Goal: Information Seeking & Learning: Learn about a topic

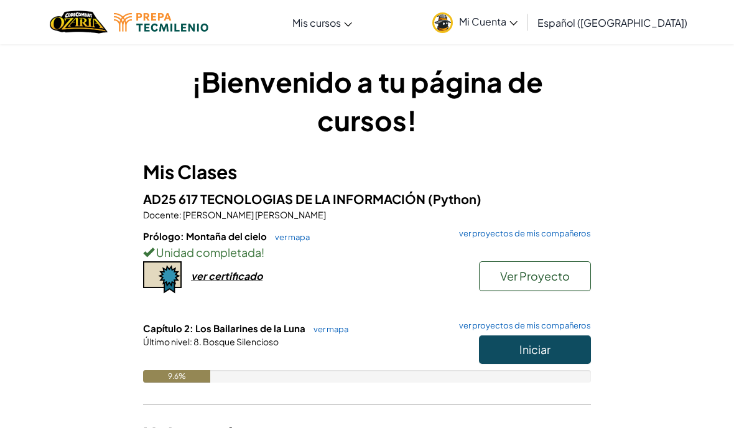
click at [537, 359] on button "Iniciar" at bounding box center [535, 349] width 112 height 29
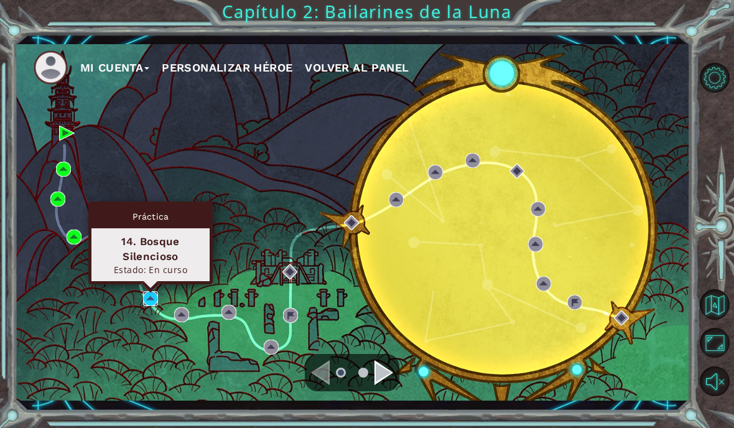
click at [149, 299] on img at bounding box center [150, 298] width 15 height 15
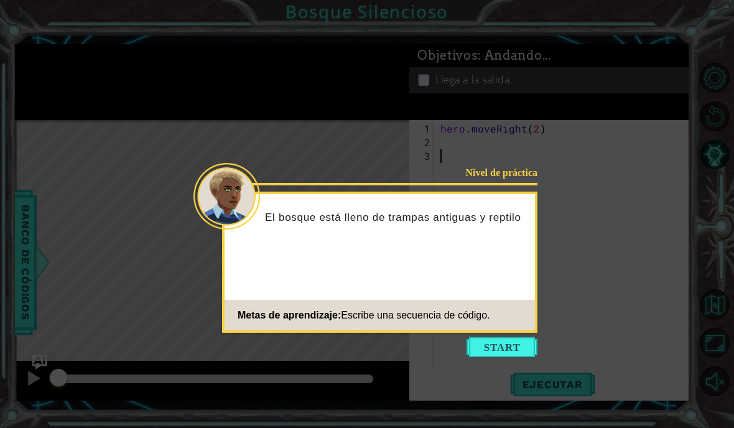
click at [488, 347] on button "Start" at bounding box center [501, 347] width 71 height 20
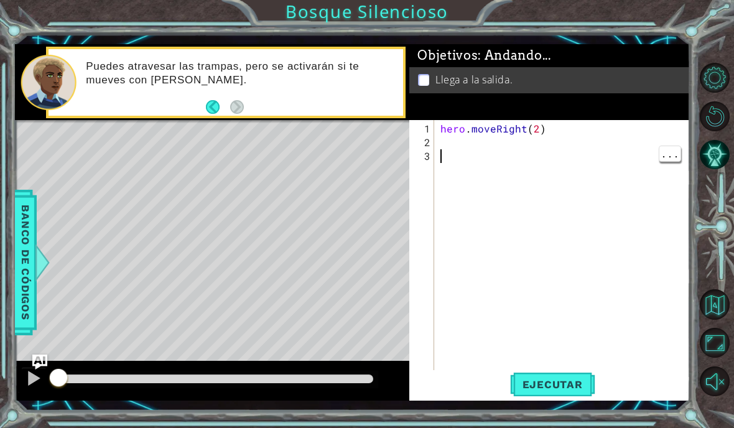
click at [473, 143] on div "hero . moveRight ( 2 )" at bounding box center [566, 265] width 256 height 287
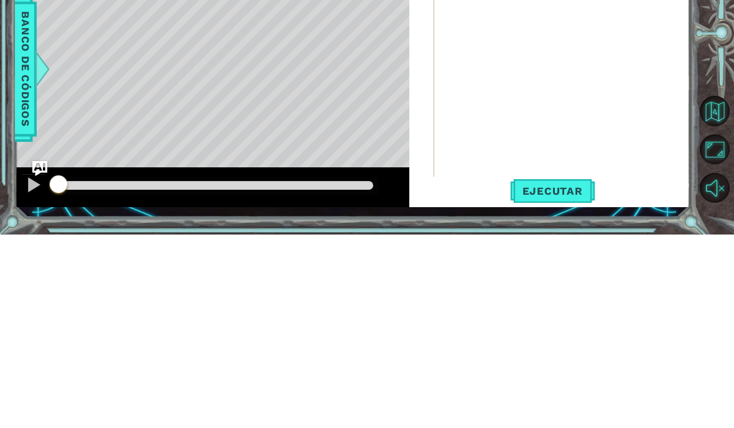
scroll to position [16, 40]
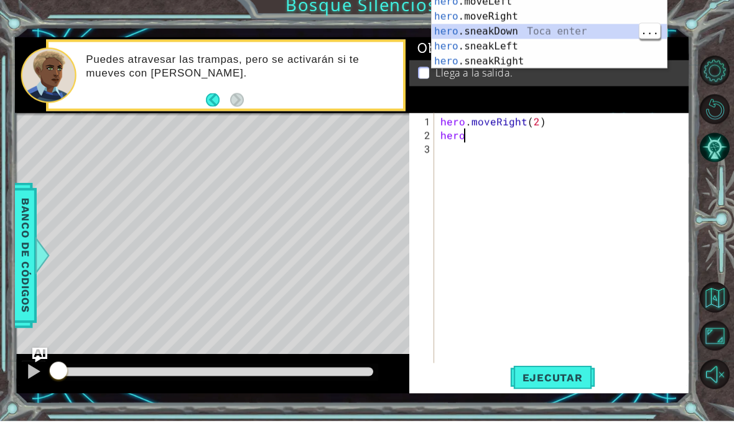
click at [525, 21] on div "hero .moveUp Toca enter hero .sneakUp Toca enter hero .moveDown Toca enter hero…" at bounding box center [549, 30] width 235 height 149
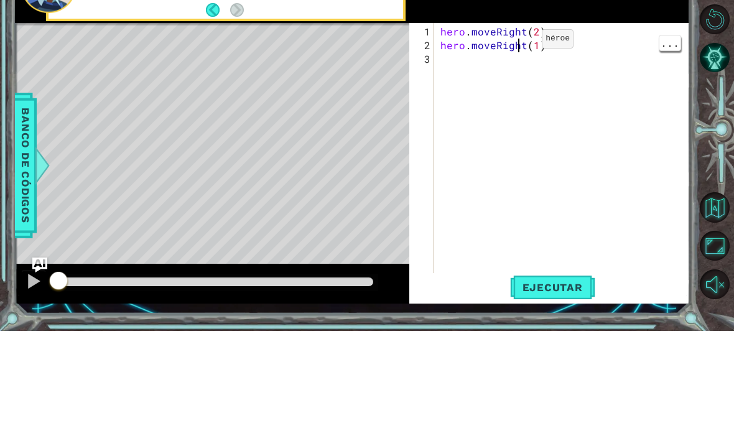
click at [520, 122] on div "hero . moveRight ( 2 ) hero . moveRight ( 1 )" at bounding box center [566, 265] width 256 height 287
click at [523, 122] on div "hero . moveRight ( 2 ) hero . moveRight ( 1 )" at bounding box center [566, 265] width 256 height 287
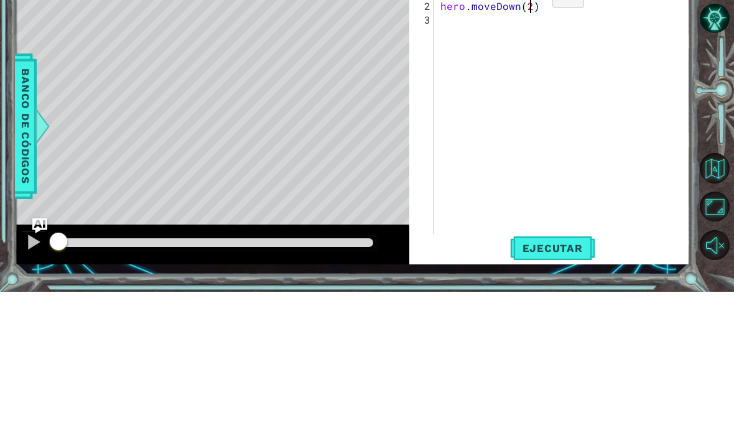
scroll to position [16, 22]
click at [637, 122] on div "hero . moveRight ( 2 ) hero . moveDown ( 2 )" at bounding box center [566, 265] width 256 height 287
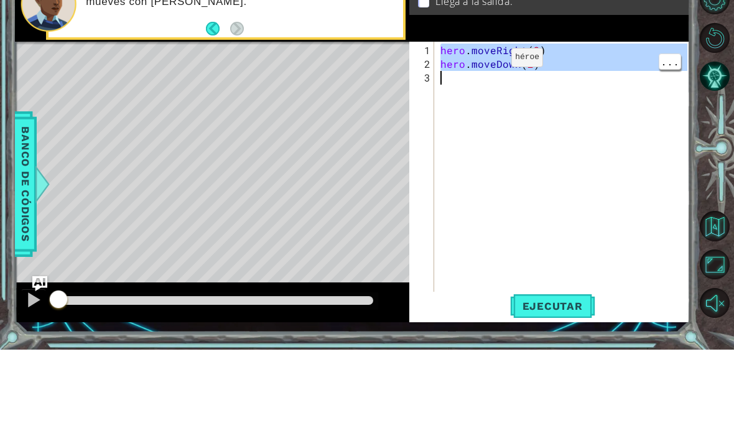
scroll to position [17, 6]
click at [496, 122] on div "hero . moveRight ( 2 ) hero . moveDown ( 2 )" at bounding box center [566, 265] width 256 height 287
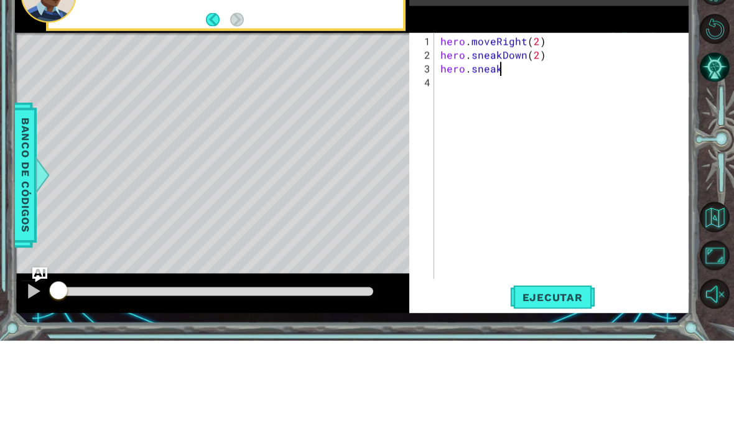
scroll to position [35, 0]
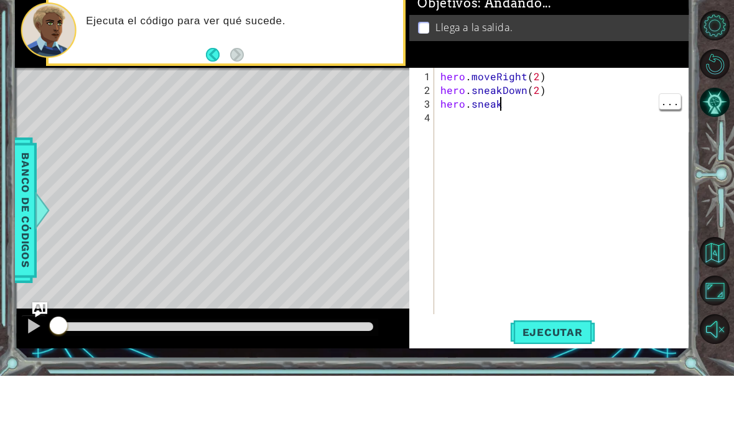
click at [503, 122] on div "hero . moveRight ( 2 ) hero . sneakDown ( 2 ) hero . sneak" at bounding box center [566, 259] width 256 height 274
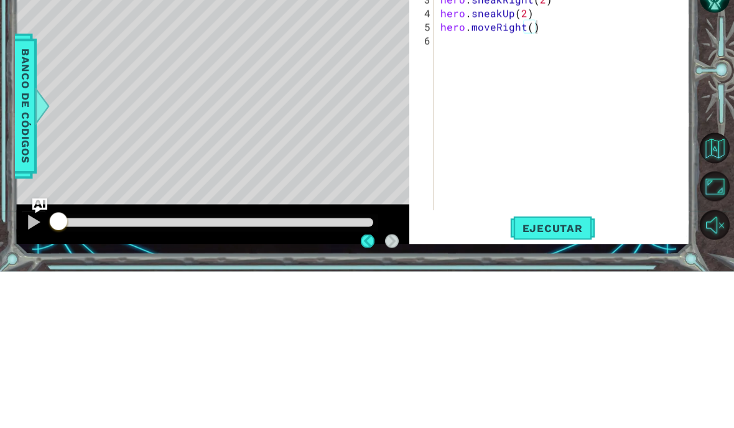
scroll to position [50, 0]
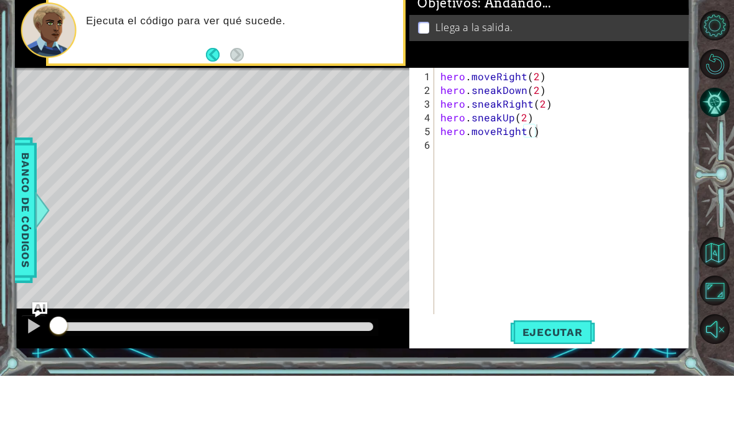
click at [567, 378] on span "Ejecutar" at bounding box center [552, 384] width 85 height 12
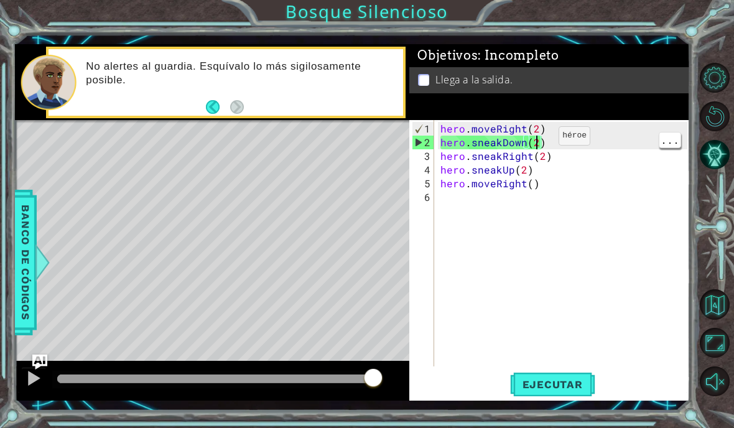
click at [537, 142] on div "hero . moveRight ( 2 ) hero . sneakDown ( 2 ) hero . sneakRight ( 2 ) hero . sn…" at bounding box center [566, 259] width 256 height 274
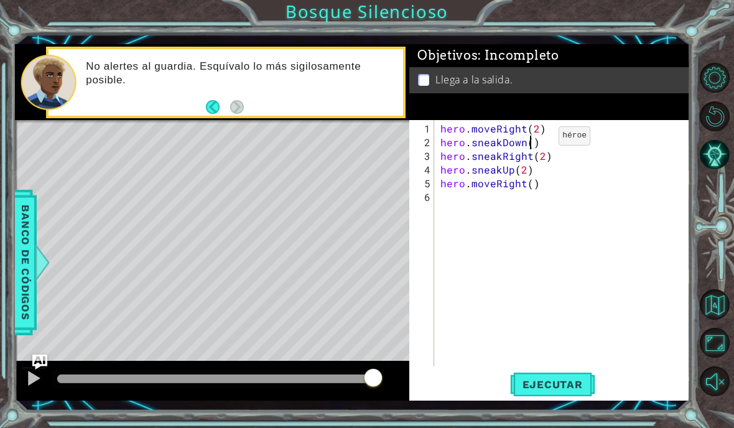
scroll to position [16, 22]
type textarea "abcde fg"
click at [563, 387] on span "Ejecutar" at bounding box center [552, 384] width 85 height 12
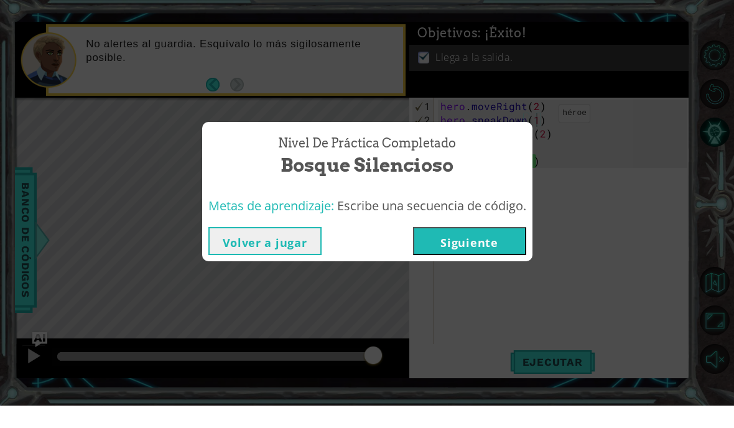
click at [236, 249] on button "Volver a jugar" at bounding box center [264, 263] width 113 height 28
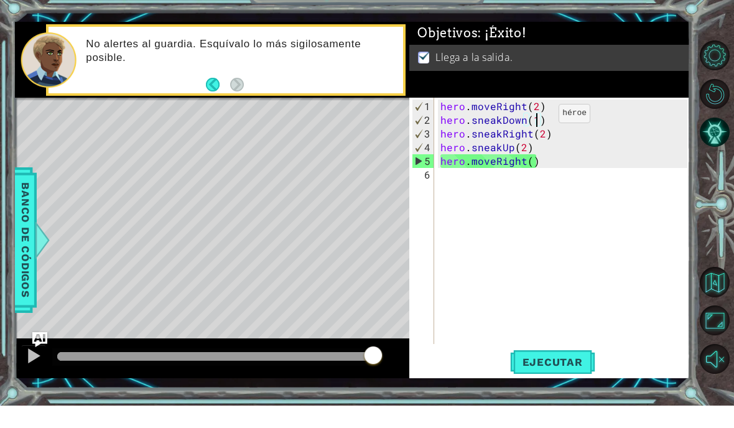
click at [535, 378] on span "Ejecutar" at bounding box center [552, 384] width 85 height 12
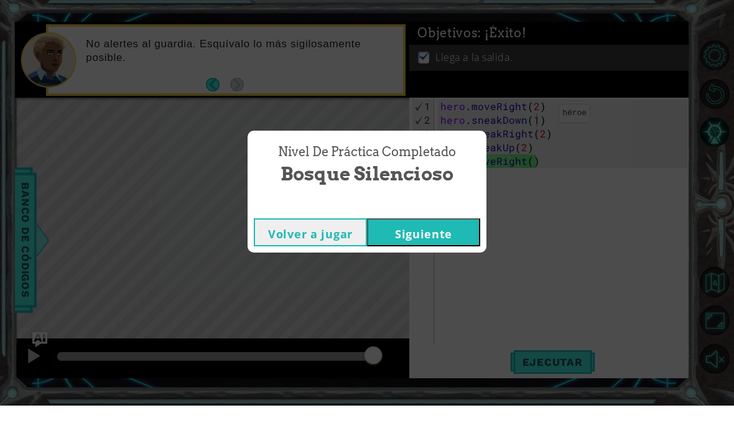
click at [434, 241] on button "Siguiente" at bounding box center [423, 255] width 113 height 28
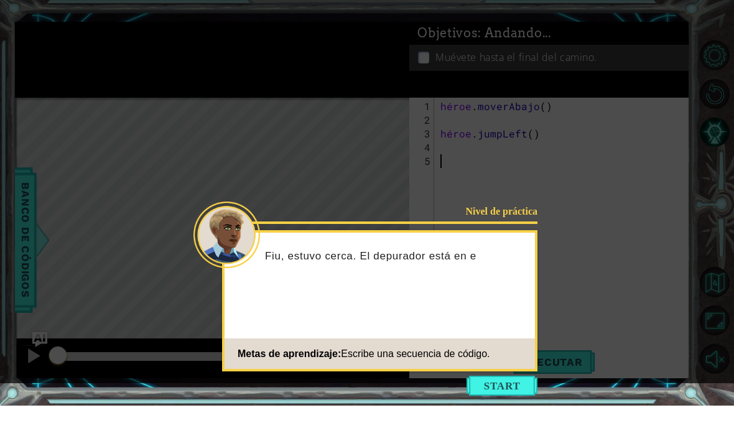
click at [508, 398] on button "Comenzar" at bounding box center [501, 408] width 71 height 20
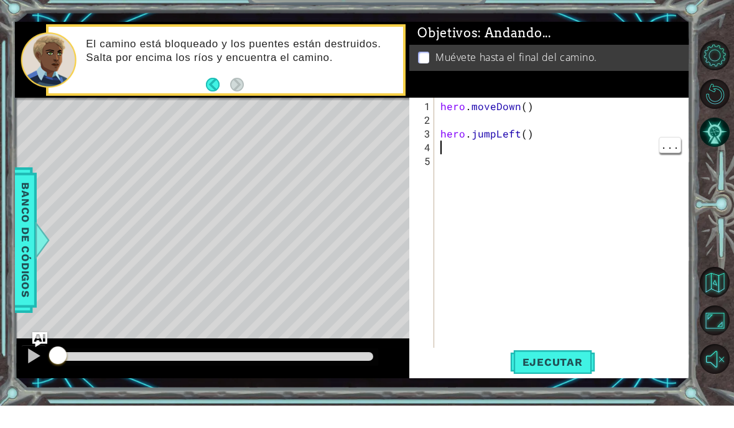
click at [492, 141] on div "hero . moveDown ( ) hero . jumpLeft ( )" at bounding box center [566, 265] width 256 height 287
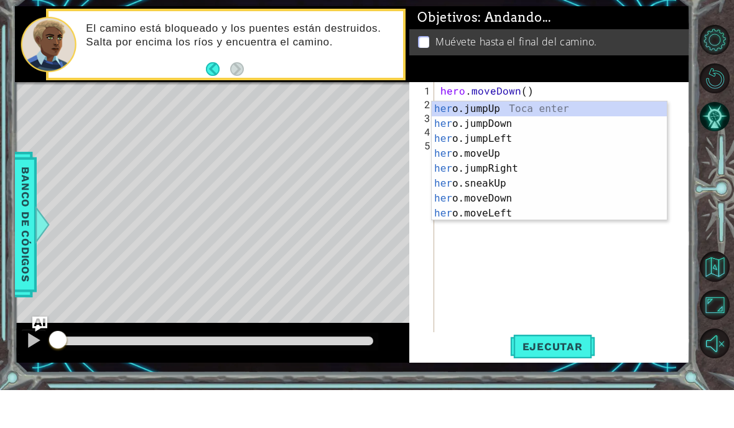
scroll to position [16, 40]
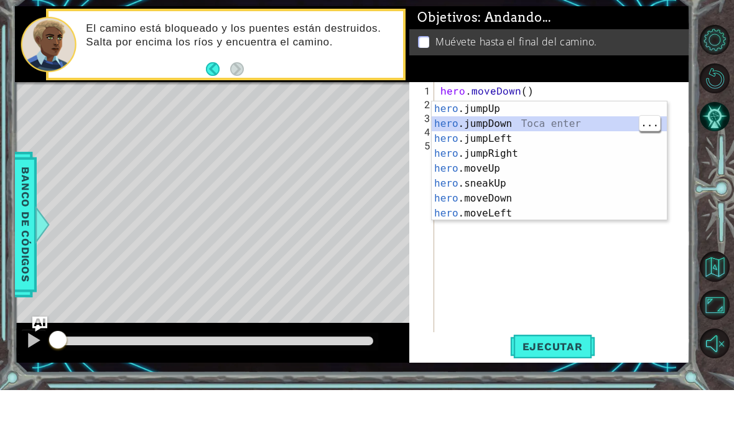
click at [530, 139] on div "hero .jumpUp Toca enter hero .jumpDown Toca enter hero .jumpLeft Toca enter her…" at bounding box center [549, 213] width 235 height 149
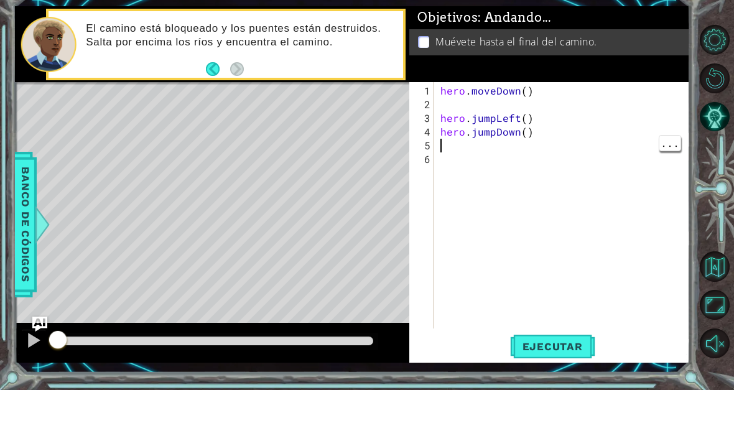
click at [491, 151] on div "hero . moveDown ( ) hero . jumpLeft ( ) hero . jumpDown ( )" at bounding box center [566, 259] width 256 height 274
click at [557, 149] on div "hero . moveDown ( ) hero . jumpLeft ( ) hero . jumpDown ( ) hero . jumpRoght" at bounding box center [566, 259] width 256 height 274
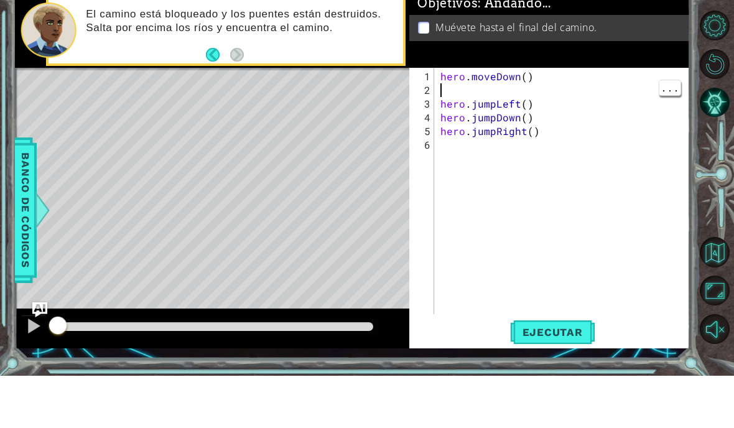
click at [571, 122] on div "hero . moveDown ( ) hero . jumpLeft ( ) hero . jumpDown ( ) hero . jumpRight ( )" at bounding box center [566, 259] width 256 height 274
click at [558, 370] on button "Ejecutar" at bounding box center [552, 384] width 85 height 28
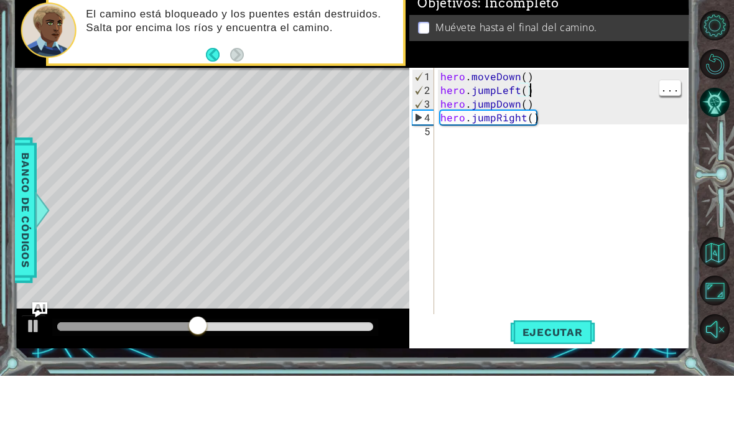
click at [557, 122] on div "hero . moveDown ( ) hero . jumpLeft ( ) hero . jumpDown ( ) hero . jumpRight ( )" at bounding box center [566, 259] width 256 height 274
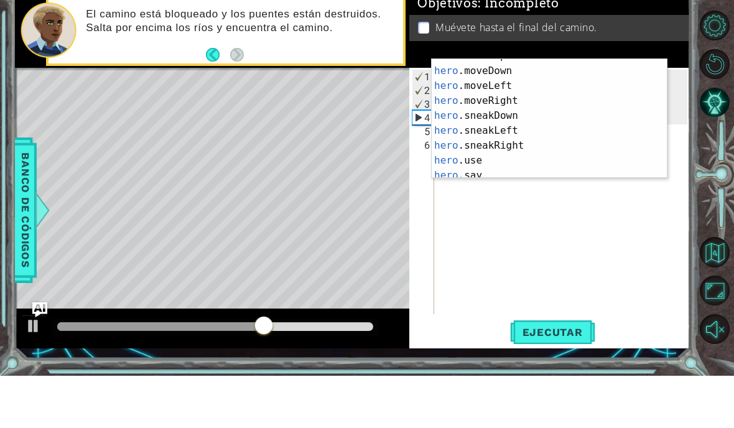
scroll to position [104, 0]
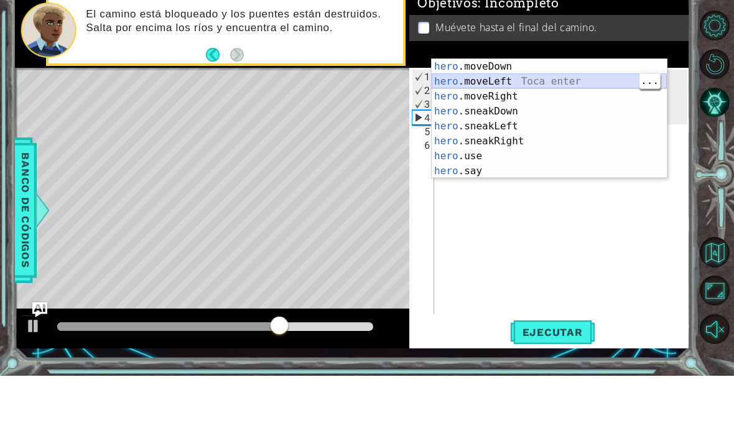
click at [511, 111] on div "hero .moveDown Toca enter hero .moveLeft Toca enter hero .moveRight Toca enter …" at bounding box center [549, 185] width 235 height 149
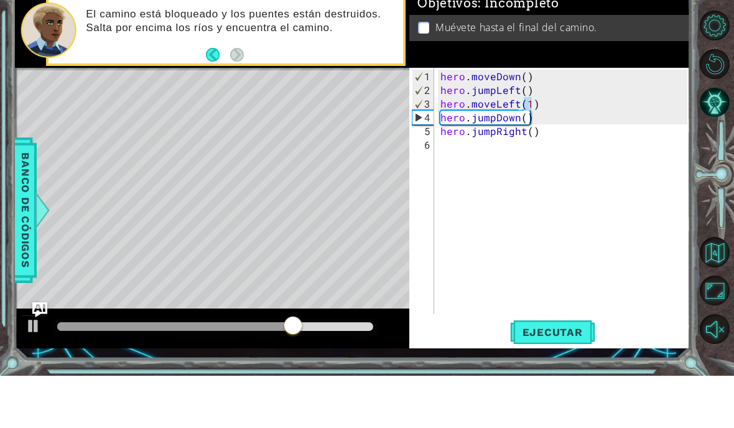
click at [552, 378] on span "Ejecutar" at bounding box center [552, 384] width 85 height 12
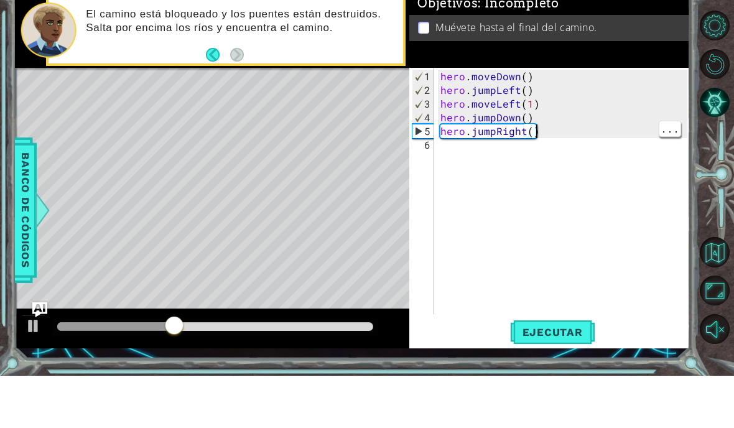
click at [543, 135] on div "hero . moveDown ( ) hero . jumpLeft ( ) hero . moveLeft ( 1 ) hero . jumpDown (…" at bounding box center [566, 259] width 256 height 274
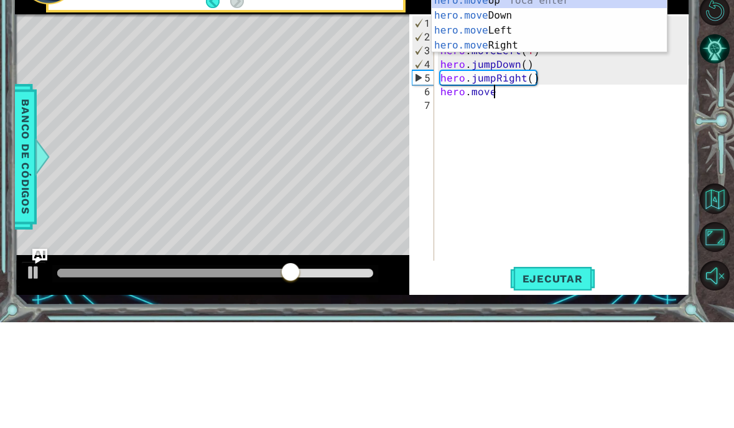
scroll to position [16, 70]
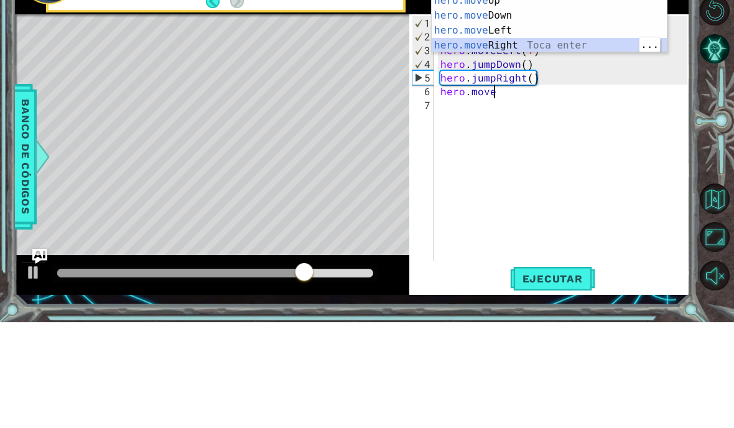
click at [522, 99] on div "hero.move Up Toca enter hero.move Down Toca enter hero.move Left Toca enter her…" at bounding box center [549, 144] width 235 height 90
type textarea "abcde fg"
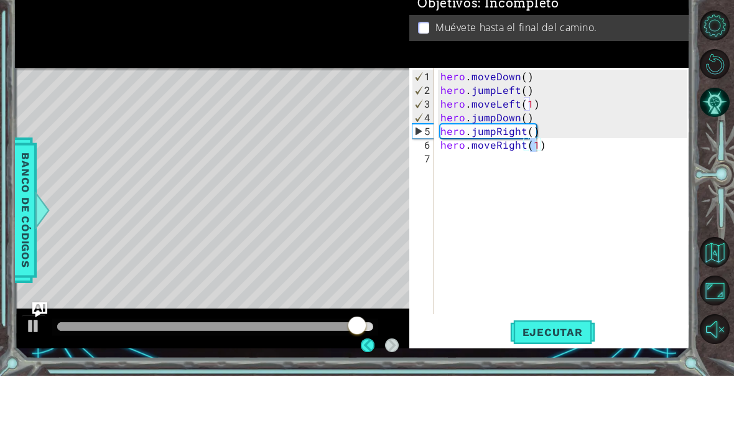
scroll to position [50, 0]
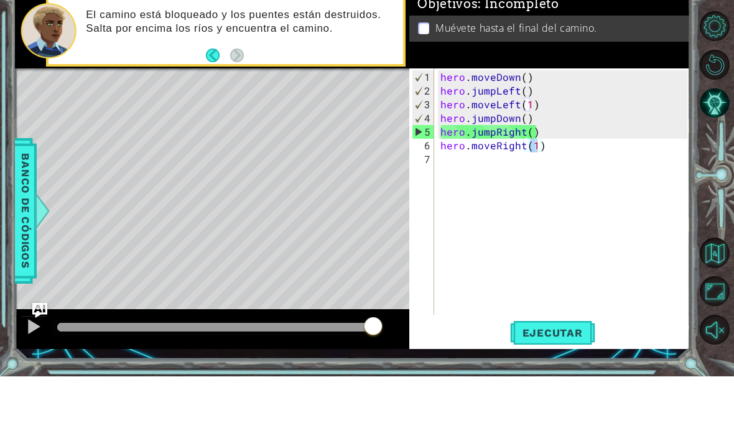
click at [576, 370] on button "Ejecutar" at bounding box center [552, 384] width 85 height 28
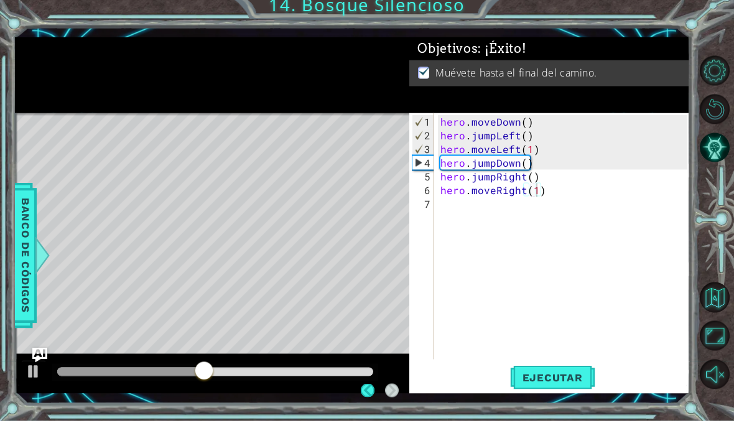
scroll to position [47, 0]
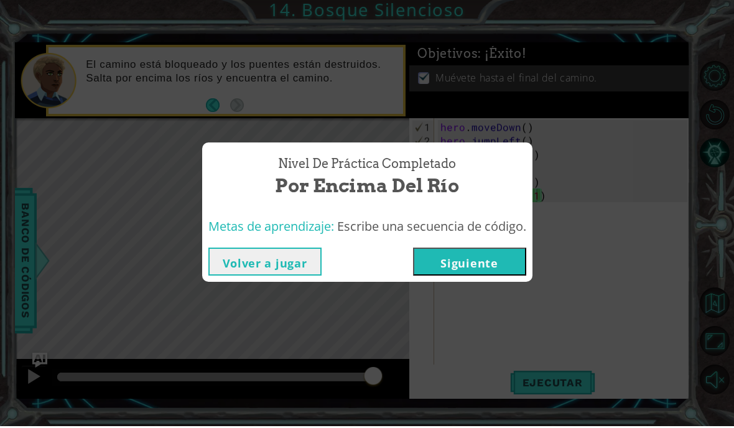
click at [446, 274] on button "Siguiente" at bounding box center [469, 263] width 113 height 28
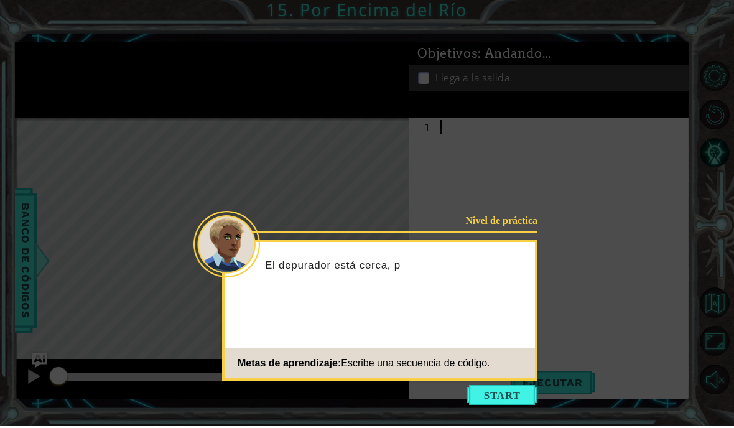
click at [494, 387] on button "Start" at bounding box center [501, 397] width 71 height 20
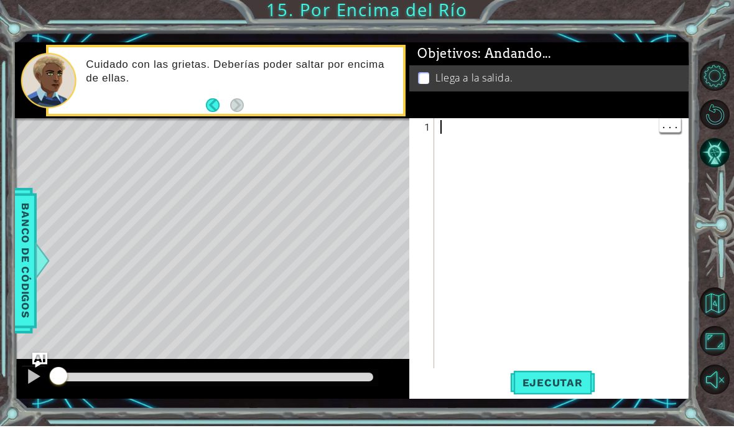
click at [477, 129] on div at bounding box center [566, 265] width 256 height 287
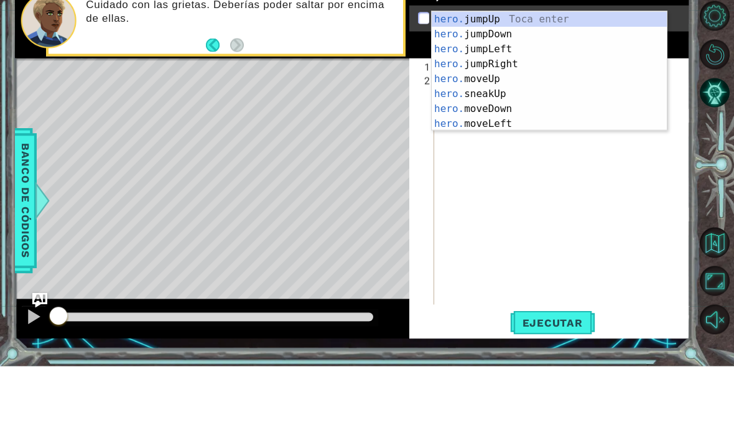
scroll to position [16, 46]
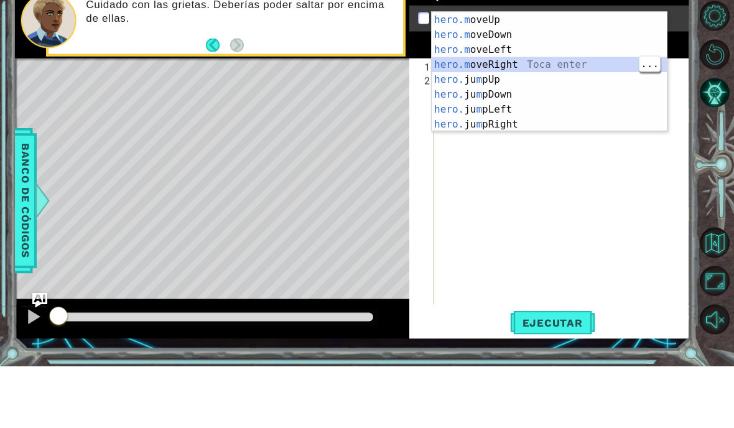
click at [508, 74] on div "hero.m oveUp Toca enter hero.m oveDown Toca enter hero.m oveLeft Toca enter her…" at bounding box center [549, 148] width 235 height 149
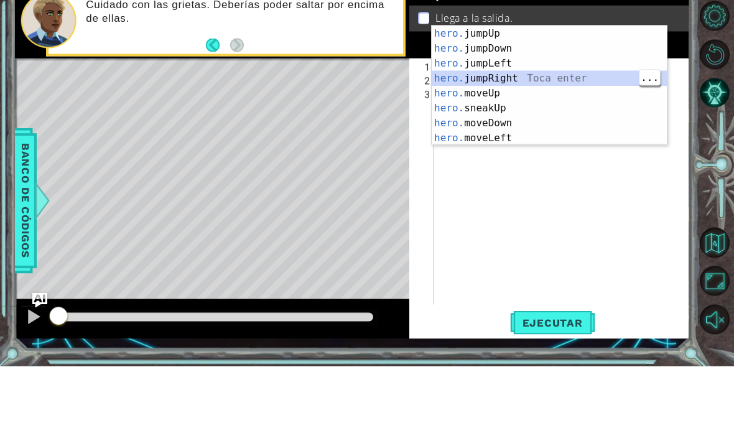
click at [530, 88] on div "hero. jumpUp Toca enter hero. jumpDown Toca enter hero. jumpLeft Toca enter her…" at bounding box center [549, 162] width 235 height 149
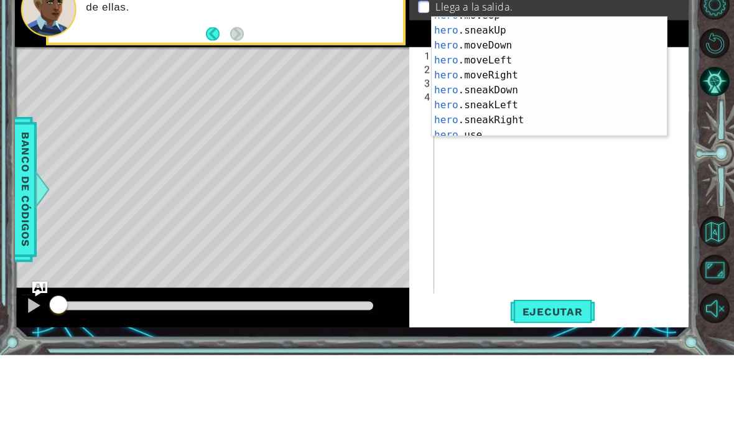
scroll to position [81, 0]
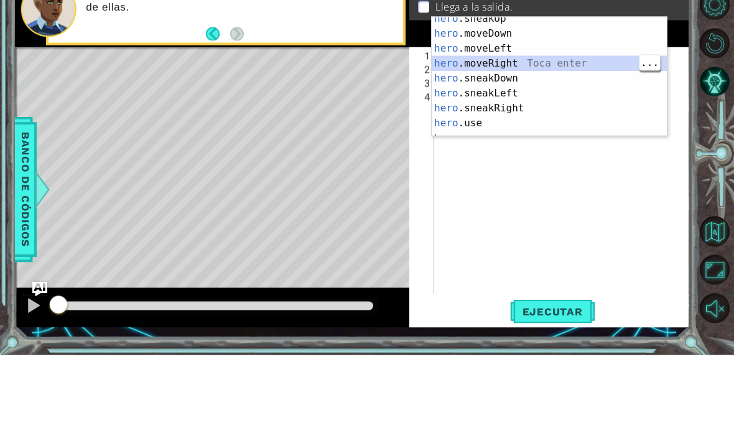
click at [522, 84] on div "hero .sneakUp Toca enter hero .moveDown Toca enter hero .moveLeft Toca enter he…" at bounding box center [549, 158] width 235 height 149
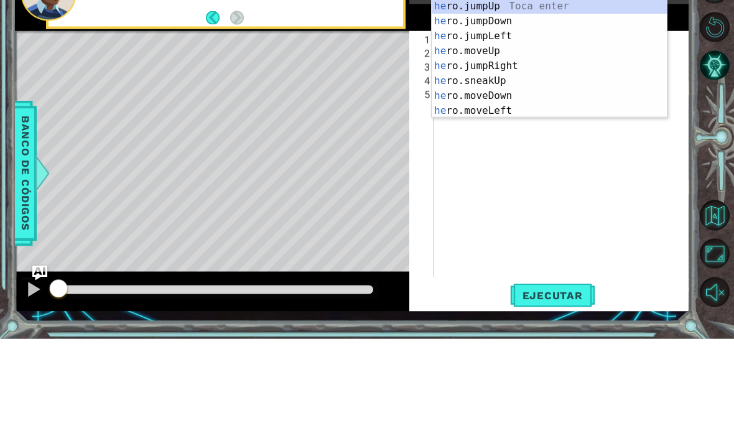
scroll to position [16, 34]
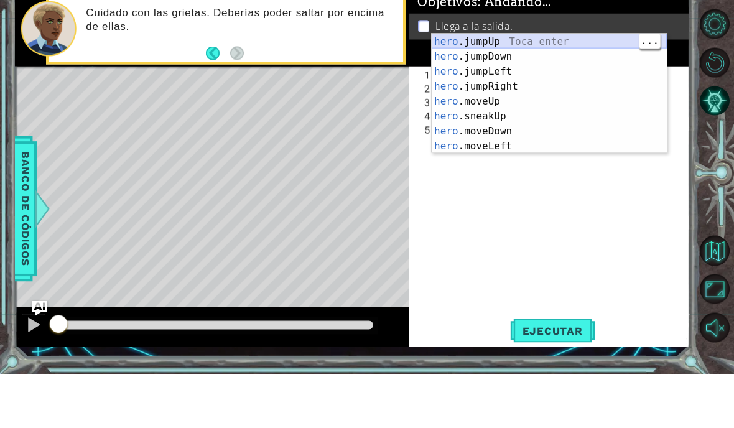
click at [492, 88] on div "hero .jumpUp Toca enter hero .jumpDown Toca enter hero .jumpLeft Toca enter her…" at bounding box center [549, 162] width 235 height 149
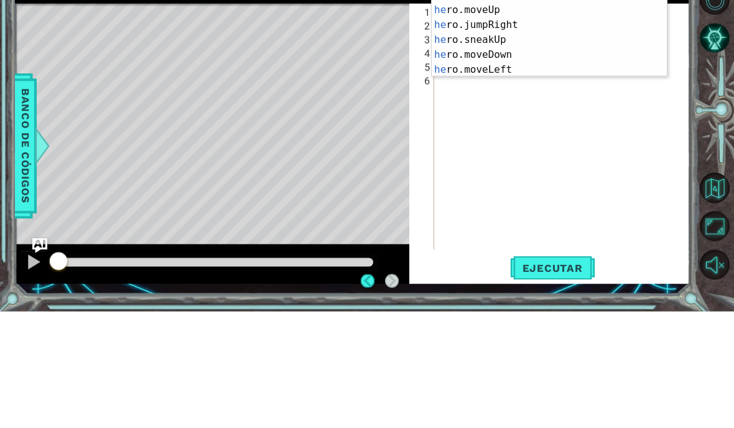
scroll to position [16, 40]
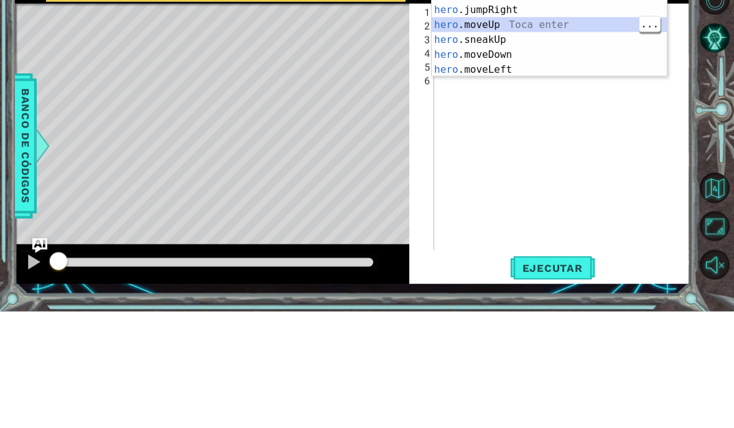
click at [515, 74] on div "hero .jumpUp Toca enter hero .jumpDown Toca enter hero .jumpLeft Toca enter her…" at bounding box center [549, 148] width 235 height 149
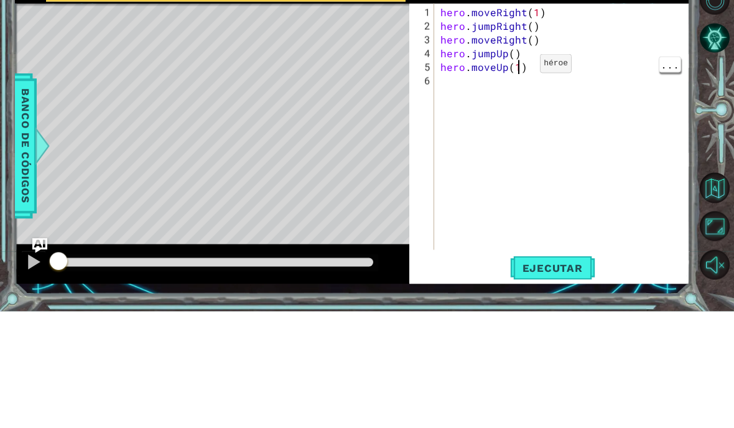
click at [519, 122] on div "hero . moveRight ( 1 ) hero . jumpRight ( ) hero . moveRight ( ) hero . jumpUp …" at bounding box center [566, 259] width 256 height 274
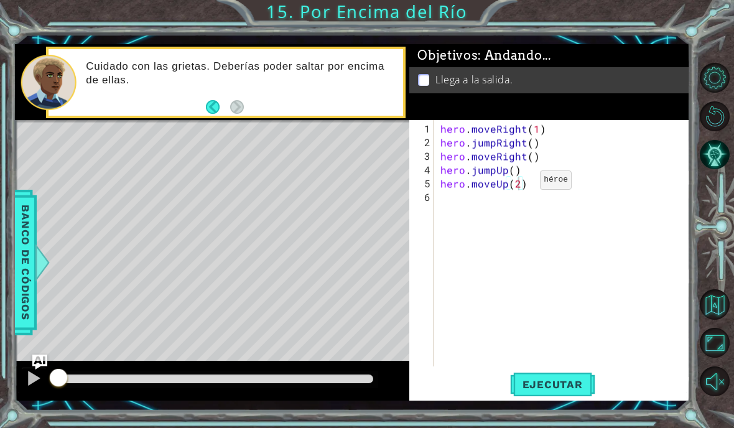
scroll to position [50, 0]
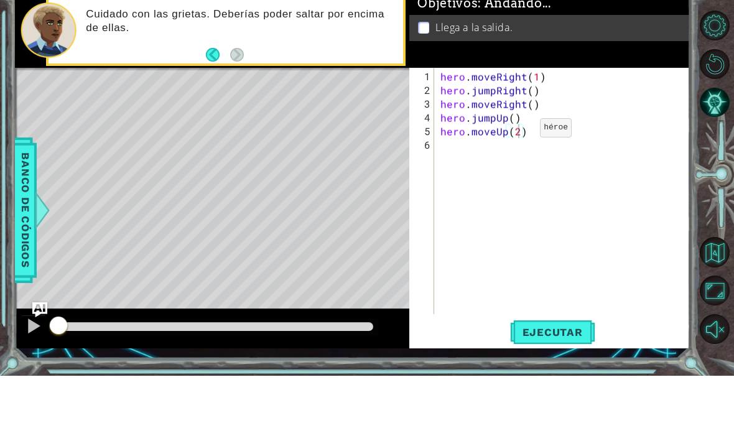
type textarea "abcde fg"
click at [559, 378] on span "Ejecutar" at bounding box center [552, 384] width 85 height 12
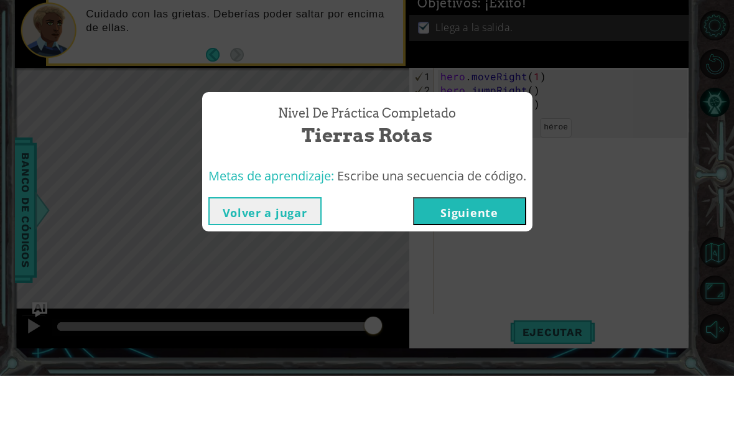
click at [452, 249] on button "Siguiente" at bounding box center [469, 263] width 113 height 28
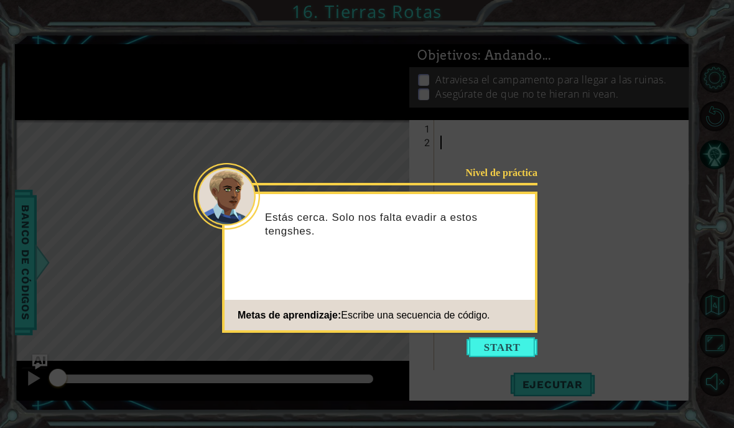
click at [507, 351] on button "Start" at bounding box center [501, 347] width 71 height 20
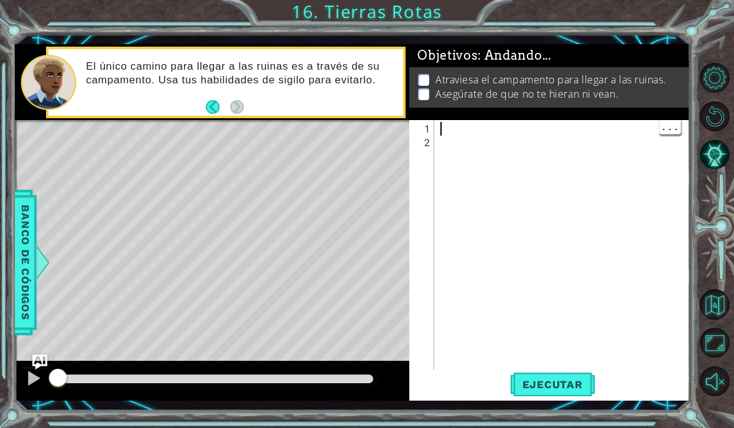
click at [519, 122] on div at bounding box center [562, 250] width 249 height 260
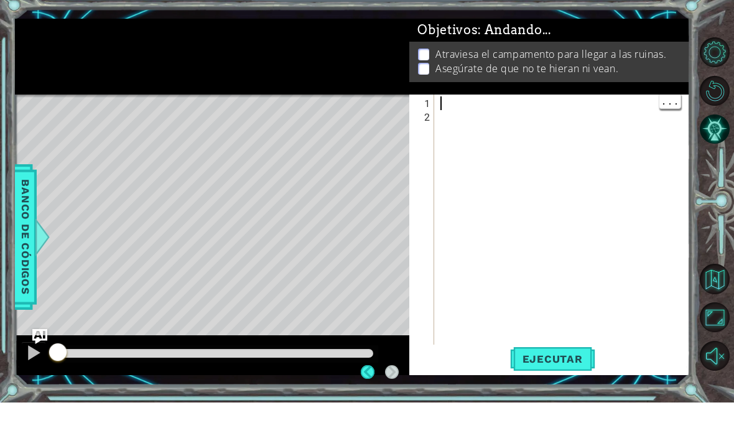
click at [506, 127] on div at bounding box center [566, 265] width 256 height 287
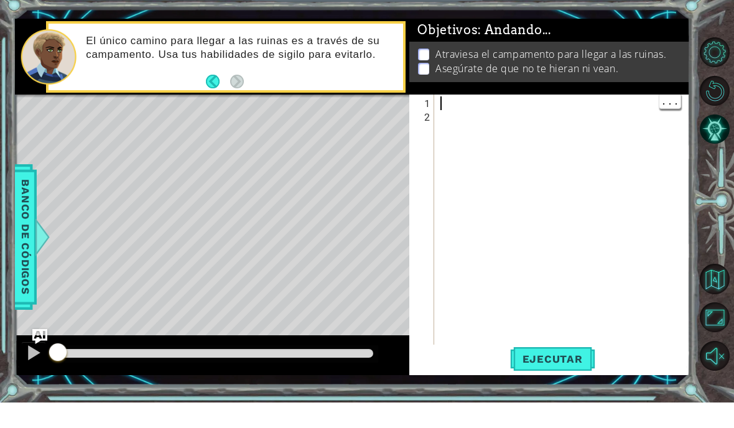
click at [510, 122] on div at bounding box center [566, 265] width 256 height 287
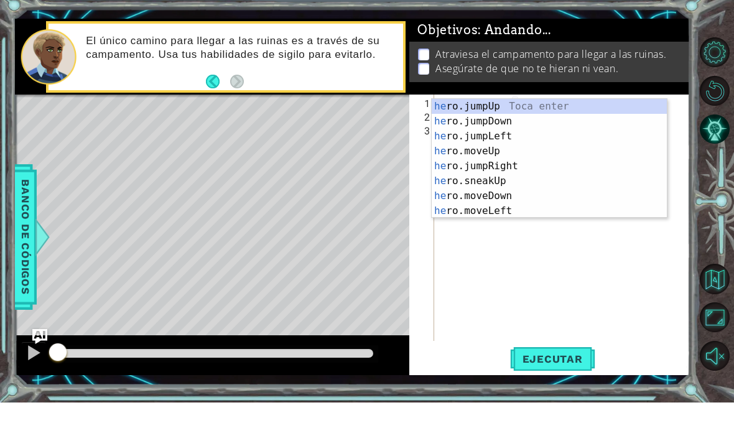
scroll to position [16, 40]
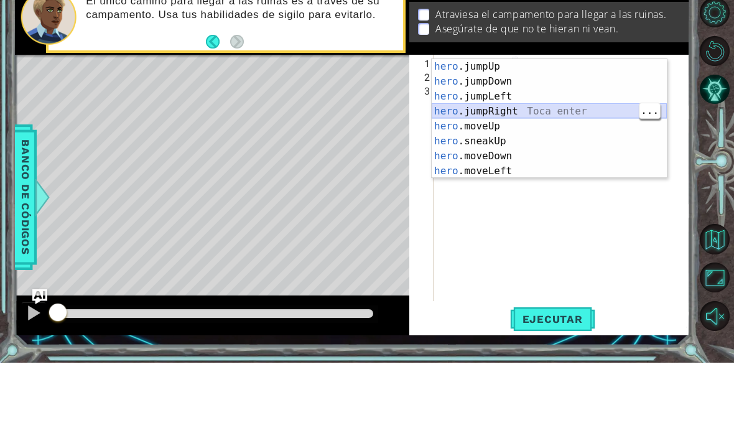
click at [548, 124] on div "hero .jumpUp Toca enter hero .jumpDown Toca enter hero .jumpLeft Toca enter her…" at bounding box center [549, 198] width 235 height 149
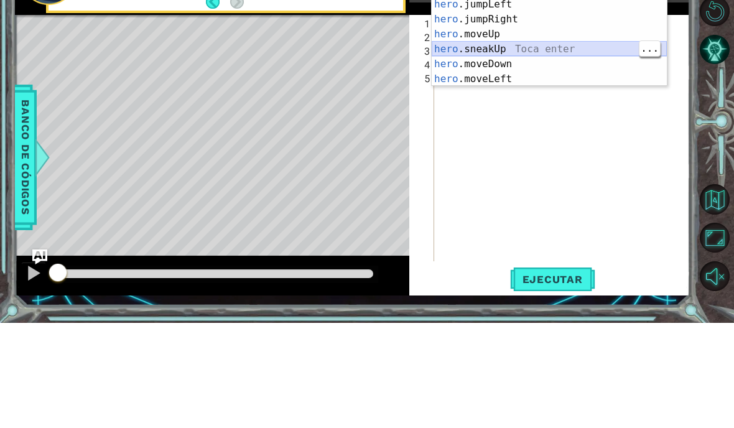
click at [529, 72] on div "hero .jumpUp Toca enter hero .jumpDown Toca enter hero .jumpLeft Toca enter her…" at bounding box center [549, 146] width 235 height 149
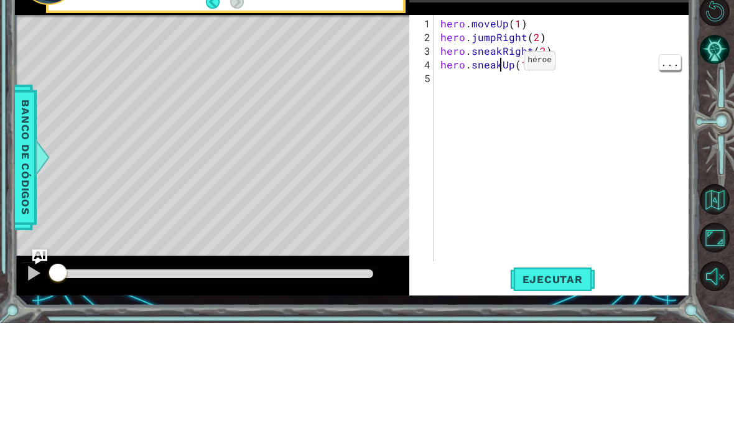
click at [513, 122] on div "hero . moveUp ( 1 ) hero . jumpRight ( 2 ) hero . sneakRight ( 2 ) hero . sneak…" at bounding box center [566, 259] width 256 height 274
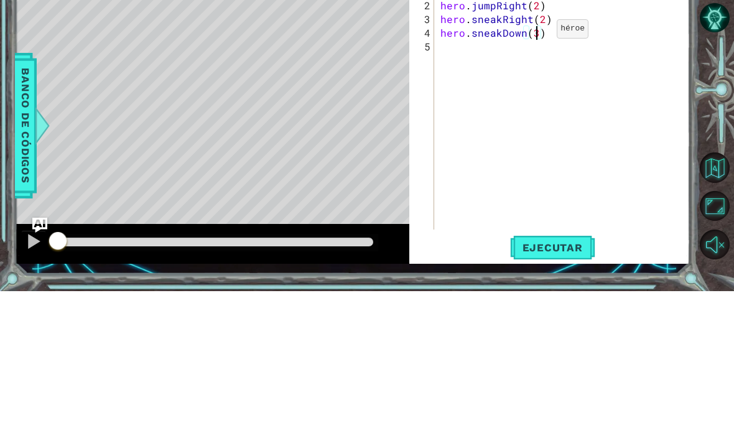
scroll to position [85, 0]
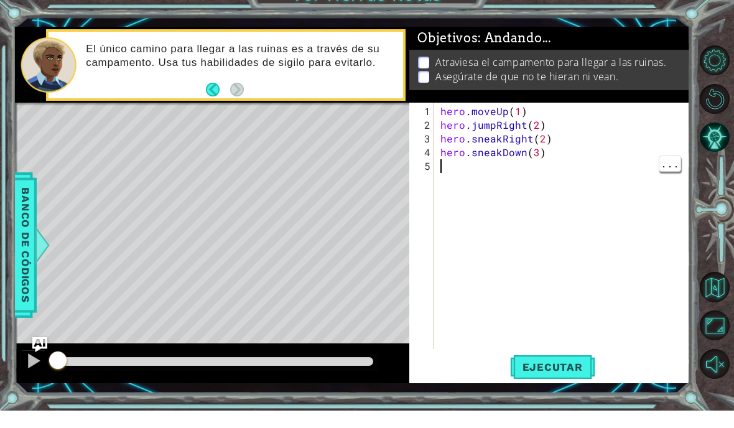
click at [548, 330] on div "hero . moveUp ( 1 ) hero . jumpRight ( 2 ) hero . sneakRight ( 2 ) hero . sneak…" at bounding box center [566, 259] width 256 height 274
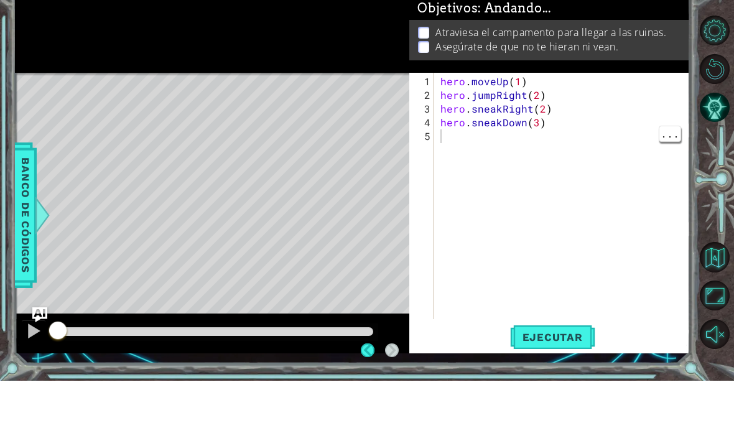
scroll to position [50, 0]
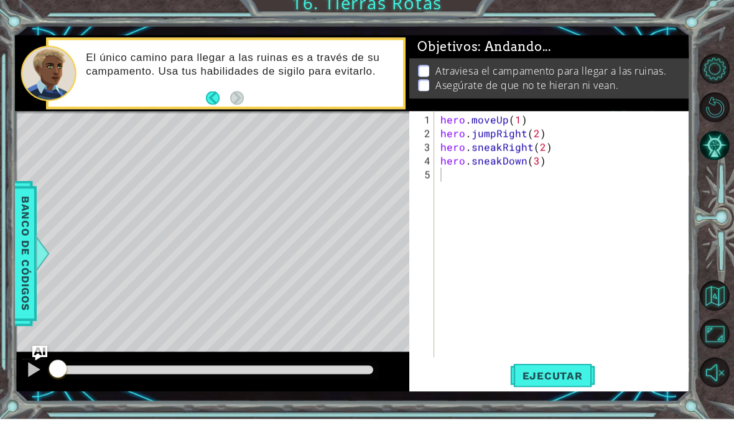
click at [557, 380] on span "Ejecutar" at bounding box center [552, 384] width 85 height 12
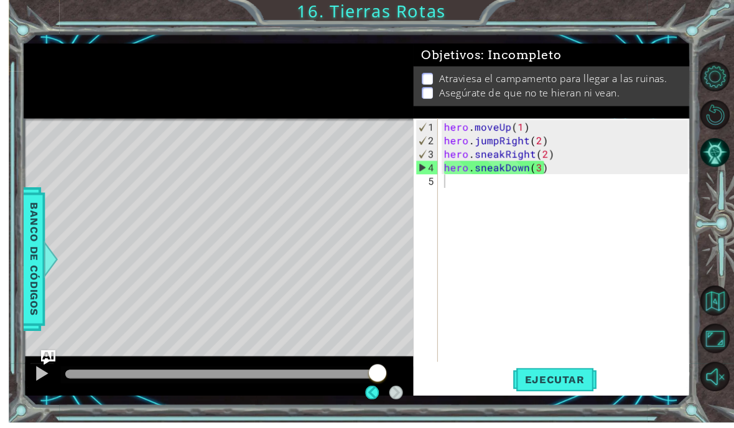
scroll to position [4, 0]
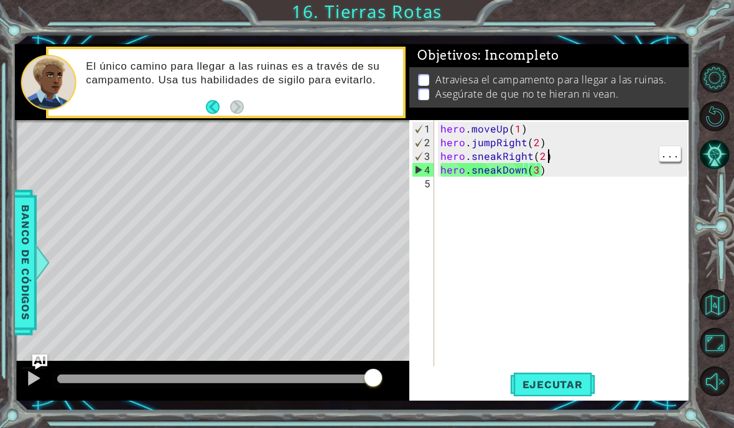
click at [630, 179] on div "hero . moveUp ( 1 ) hero . jumpRight ( 2 ) hero . sneakRight ( 2 ) hero . sneak…" at bounding box center [566, 259] width 256 height 274
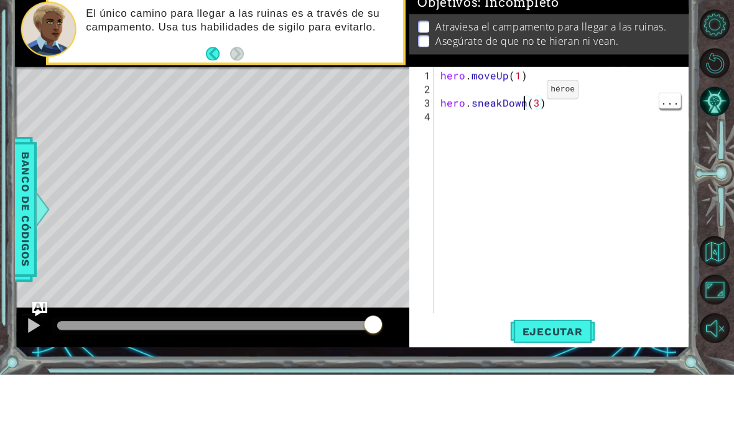
click at [525, 122] on div "hero . moveUp ( 1 ) hero . sneakDown ( 3 )" at bounding box center [566, 259] width 256 height 274
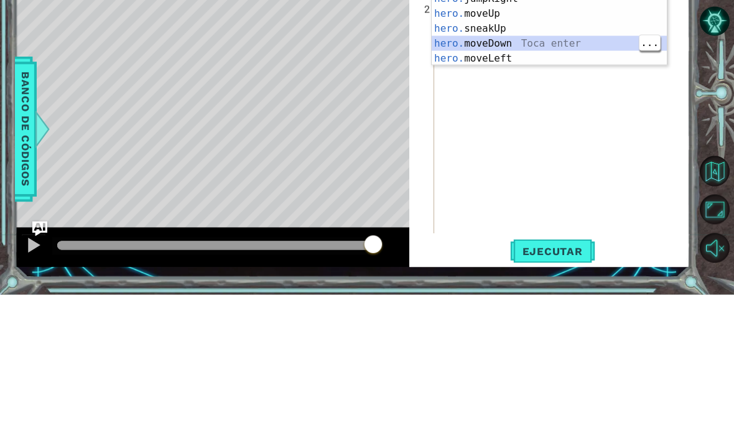
click at [594, 80] on div "hero. jumpUp Toca enter hero. jumpDown Toca enter hero. jumpLeft Toca enter her…" at bounding box center [549, 154] width 235 height 149
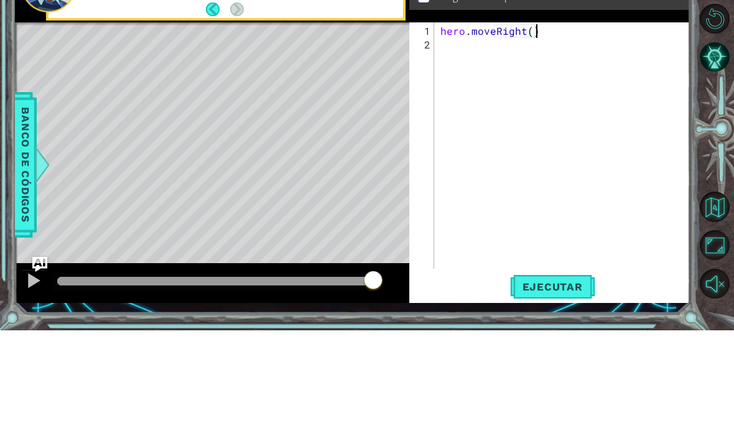
scroll to position [16, 49]
click at [525, 122] on div "hero . moveRight ( )" at bounding box center [566, 259] width 256 height 274
click at [484, 122] on div "hero . moveRight ( )" at bounding box center [566, 259] width 256 height 274
click at [493, 122] on div "hero . moveRight ( )" at bounding box center [566, 259] width 256 height 274
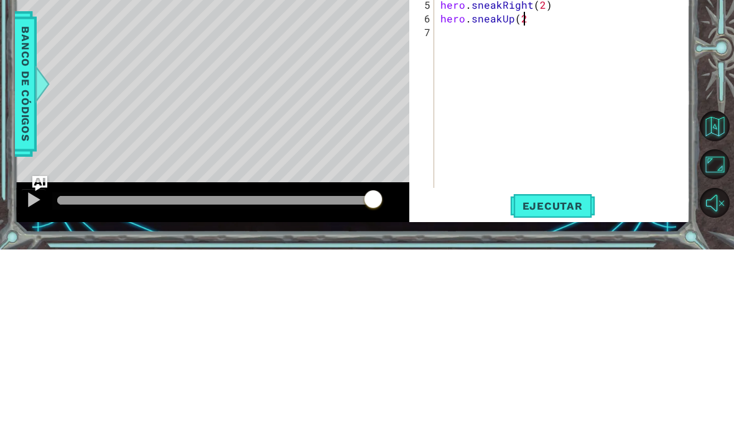
scroll to position [16, 28]
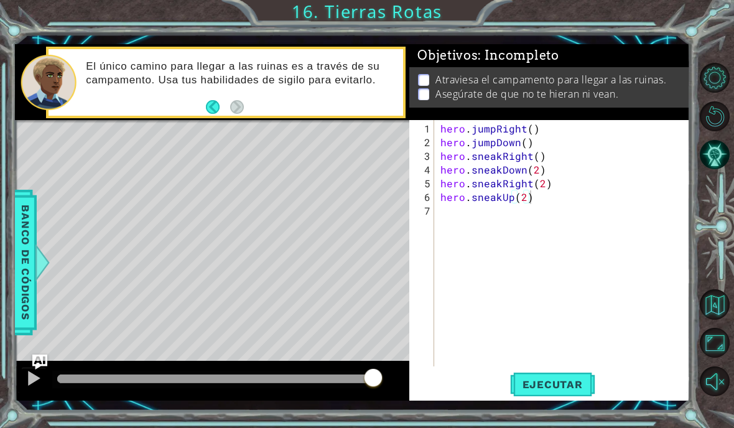
click at [551, 384] on span "Ejecutar" at bounding box center [552, 384] width 85 height 12
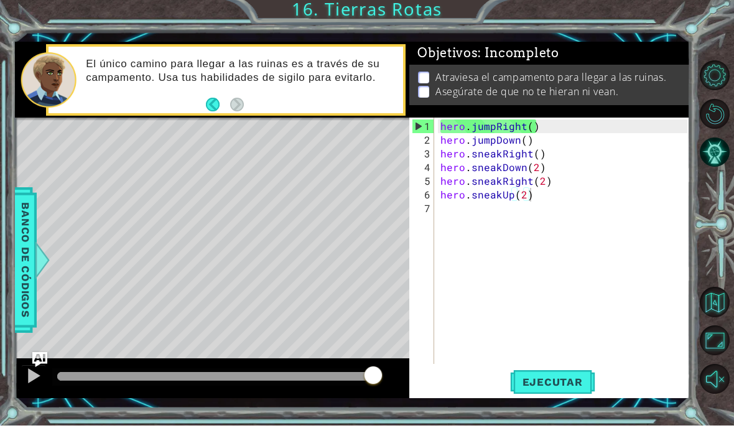
click at [575, 380] on span "Ejecutar" at bounding box center [552, 384] width 85 height 12
click at [443, 131] on div "hero . jumpRight ( ) hero . jumpDown ( ) hero . sneakRight ( ) hero . sneakDown…" at bounding box center [566, 259] width 256 height 274
click at [438, 126] on div "hero . jumpRight ( ) hero . jumpDown ( ) hero . sneakRight ( ) hero . sneakDown…" at bounding box center [566, 259] width 256 height 274
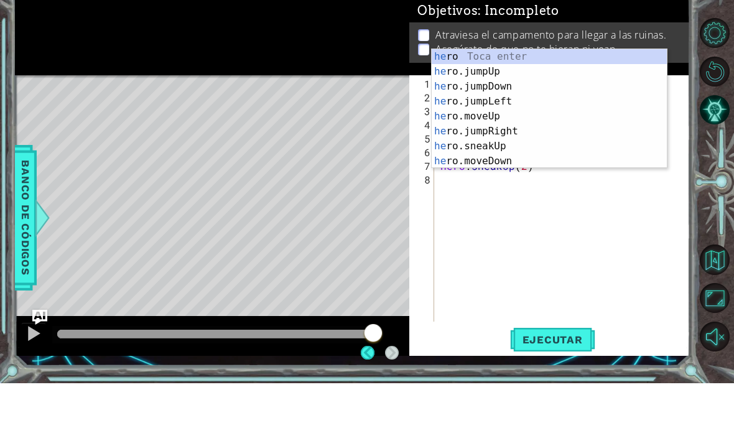
scroll to position [16, 40]
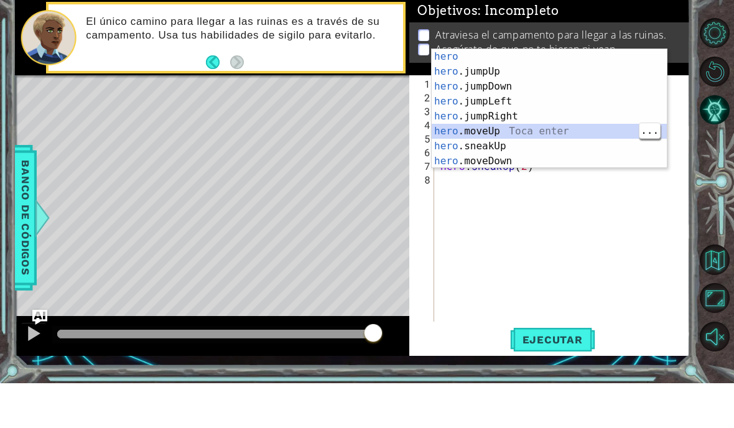
click at [507, 126] on div "hero Toca enter hero .jumpUp Toca enter hero .jumpDown Toca enter hero .jumpLef…" at bounding box center [549, 168] width 235 height 149
type textarea "abcde fg"
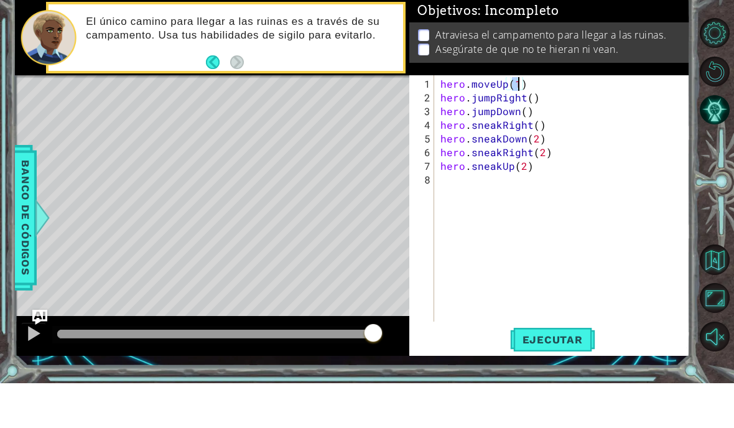
scroll to position [37, 0]
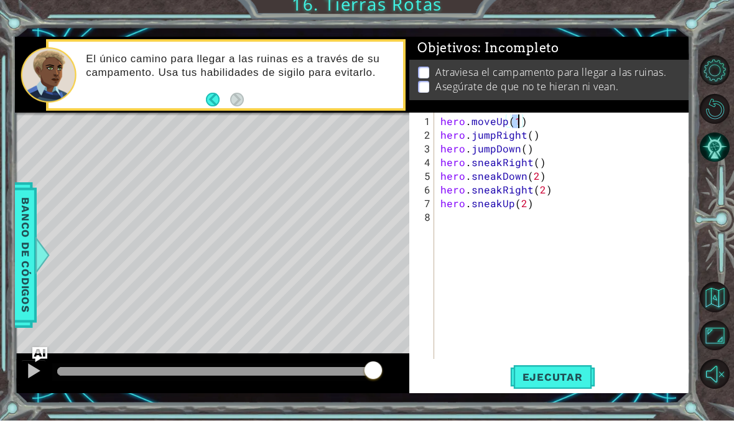
click at [550, 378] on span "Ejecutar" at bounding box center [552, 384] width 85 height 12
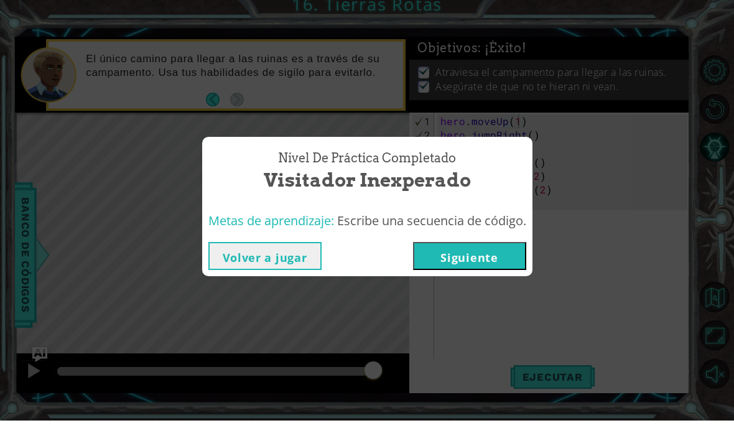
click at [233, 265] on button "Volver a jugar" at bounding box center [264, 263] width 113 height 28
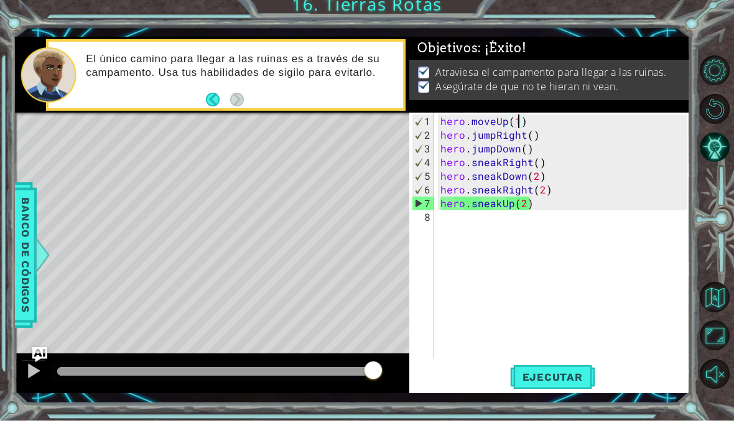
click at [528, 370] on button "Ejecutar" at bounding box center [552, 384] width 85 height 28
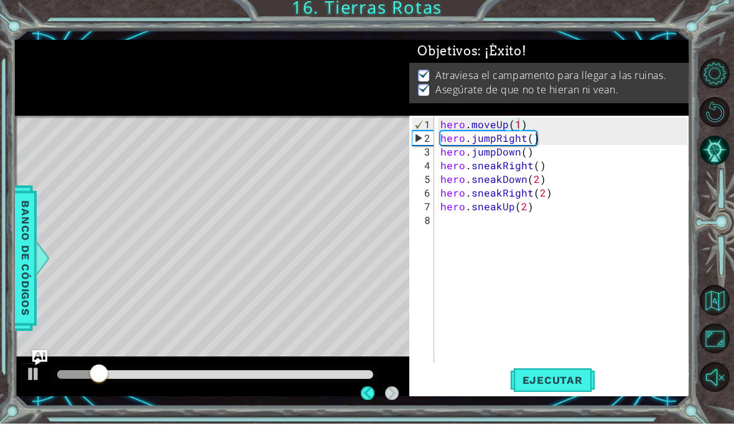
scroll to position [1, 0]
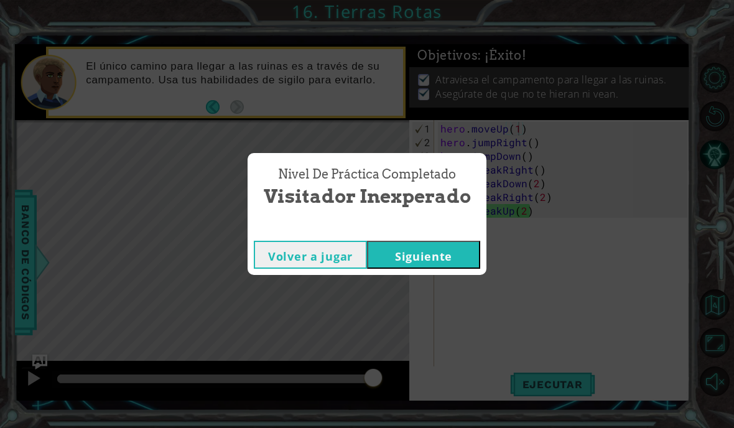
click at [441, 252] on button "Siguiente" at bounding box center [423, 255] width 113 height 28
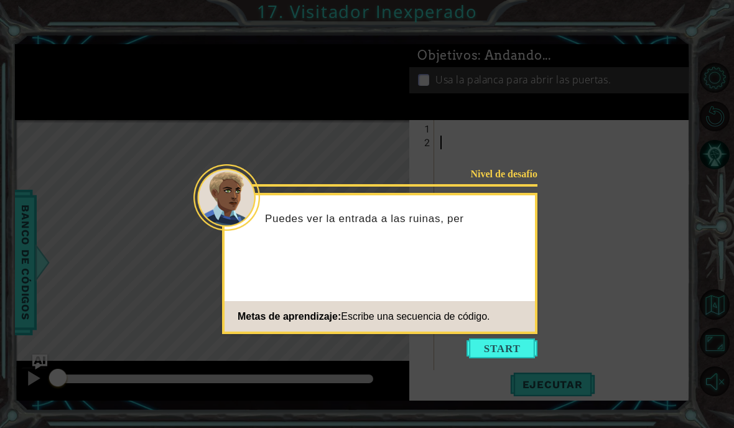
click at [508, 341] on button "Start" at bounding box center [501, 348] width 71 height 20
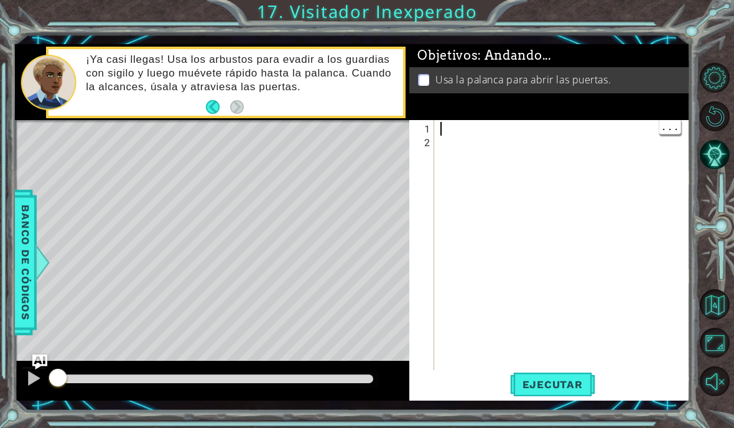
click at [444, 129] on div at bounding box center [566, 265] width 256 height 287
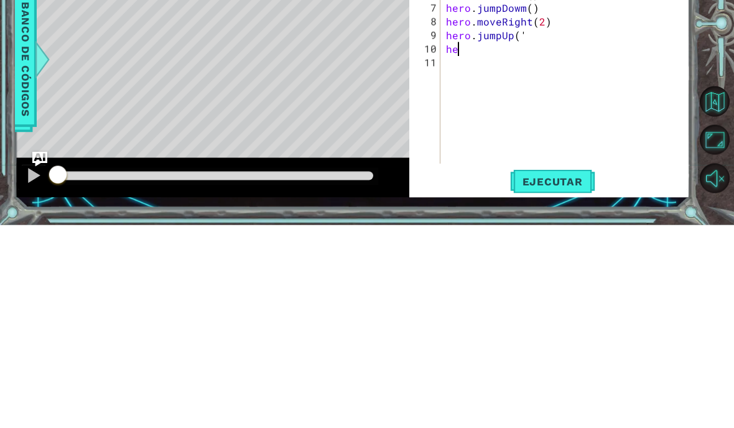
scroll to position [16, 40]
click at [534, 122] on div "hero . sneakRight ( ) hero . sneakUp ( 2 ) hero . sneakRight ( ) hero . sneakUp…" at bounding box center [568, 259] width 250 height 274
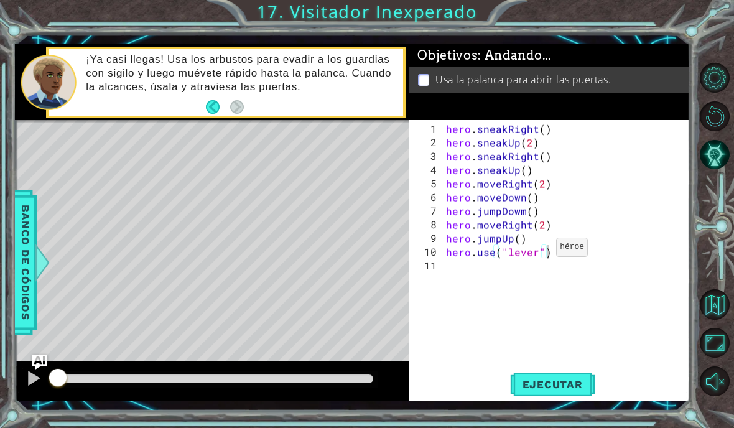
scroll to position [50, 0]
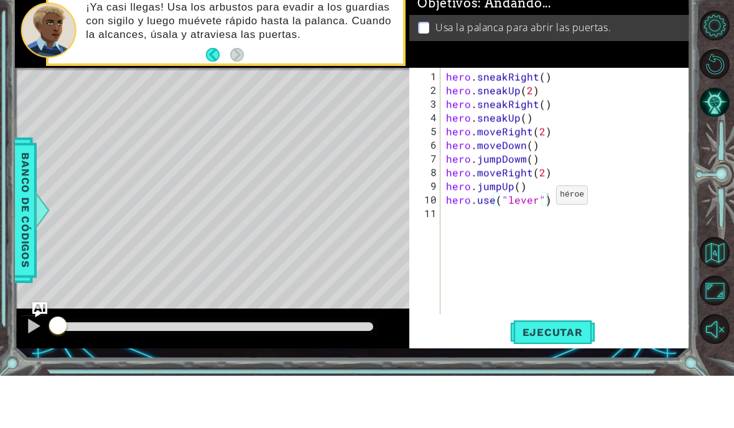
click at [573, 378] on span "Ejecutar" at bounding box center [552, 384] width 85 height 12
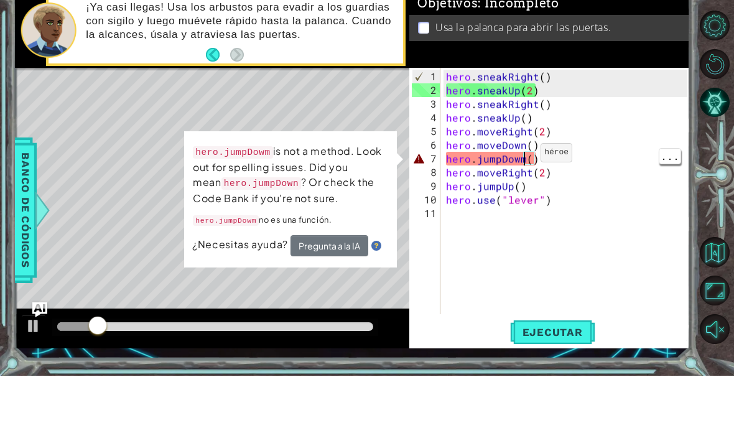
click at [525, 159] on div "hero . sneakRight ( ) hero . sneakUp ( 2 ) hero . sneakRight ( ) hero . sneakUp…" at bounding box center [568, 259] width 250 height 274
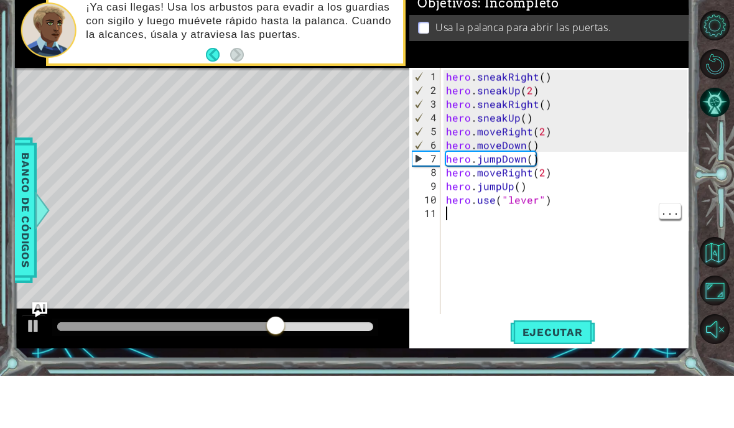
click at [582, 370] on button "Ejecutar" at bounding box center [552, 384] width 85 height 28
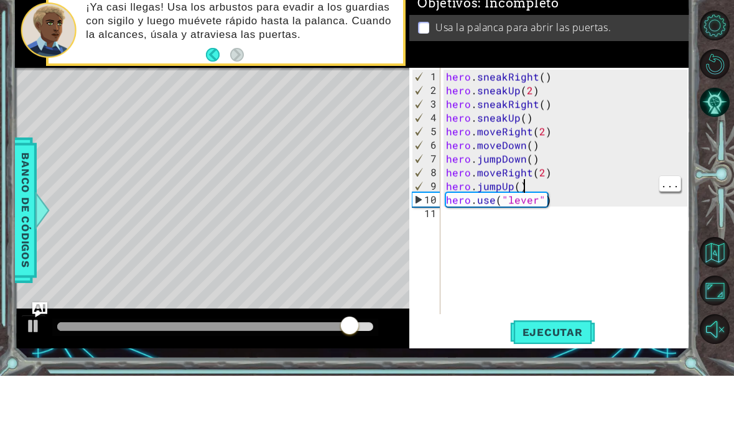
click at [526, 183] on div "hero . sneakRight ( ) hero . sneakUp ( 2 ) hero . sneakRight ( ) hero . sneakUp…" at bounding box center [568, 259] width 250 height 274
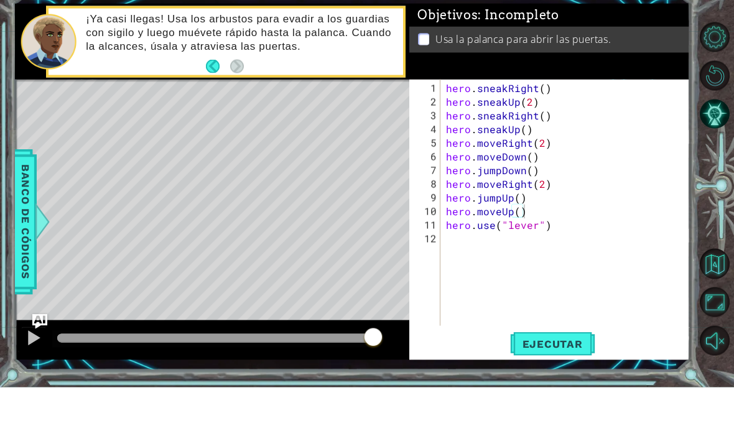
type textarea "abcde fg"
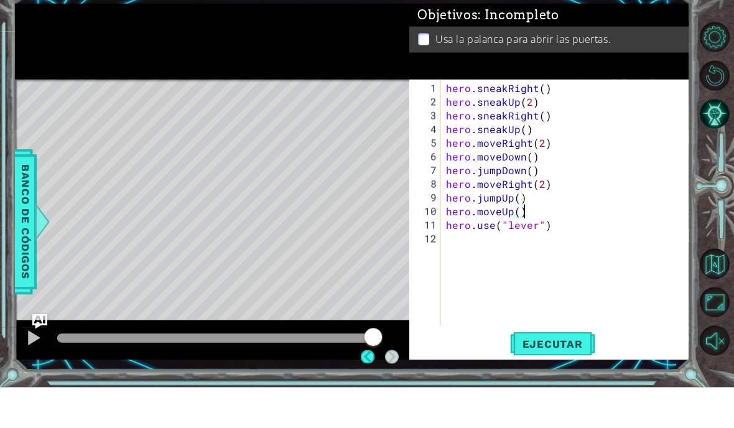
scroll to position [16, 49]
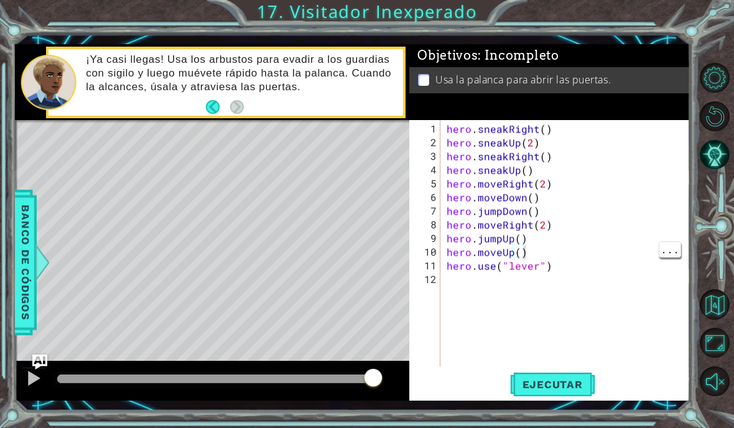
click at [552, 388] on span "Ejecutar" at bounding box center [552, 384] width 85 height 12
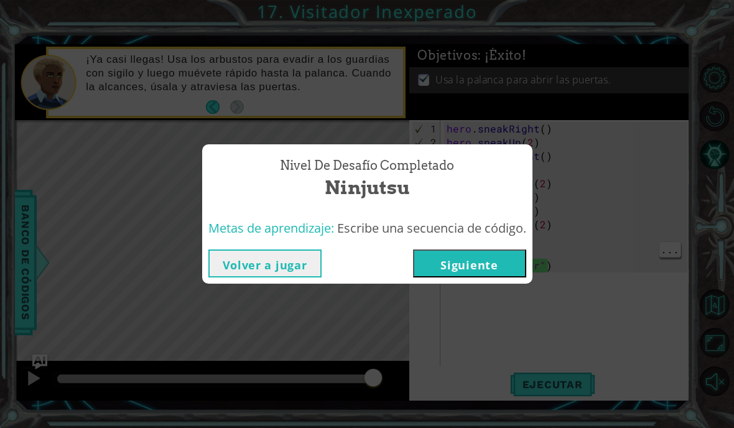
click at [498, 266] on button "Siguiente" at bounding box center [469, 263] width 113 height 28
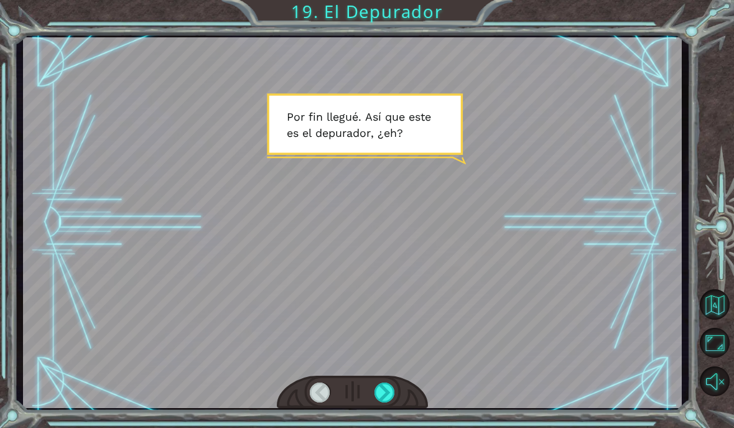
click at [382, 392] on div at bounding box center [384, 392] width 21 height 20
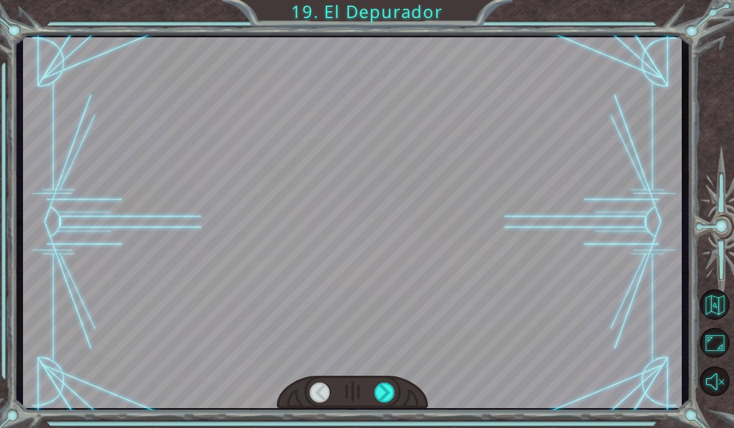
click at [386, 398] on div at bounding box center [384, 392] width 21 height 20
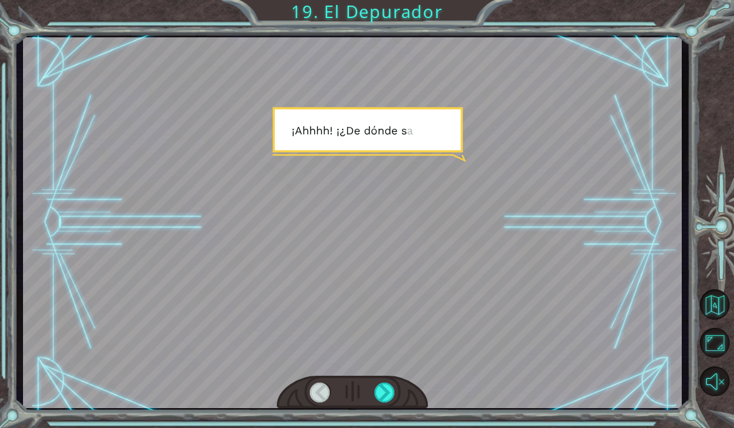
click at [388, 391] on div at bounding box center [384, 392] width 21 height 20
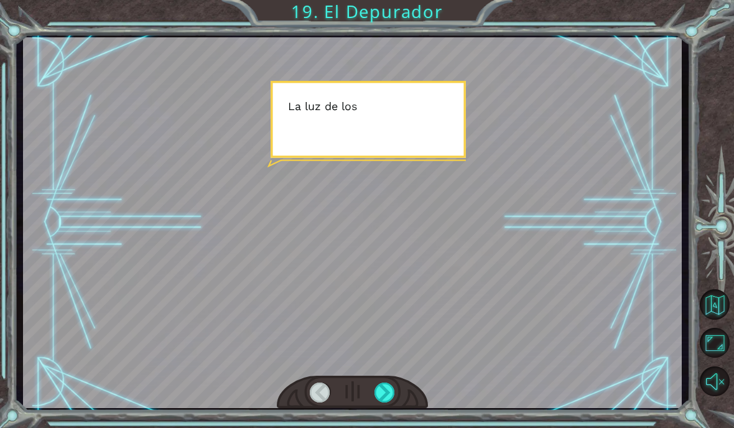
click at [391, 389] on div at bounding box center [384, 392] width 21 height 20
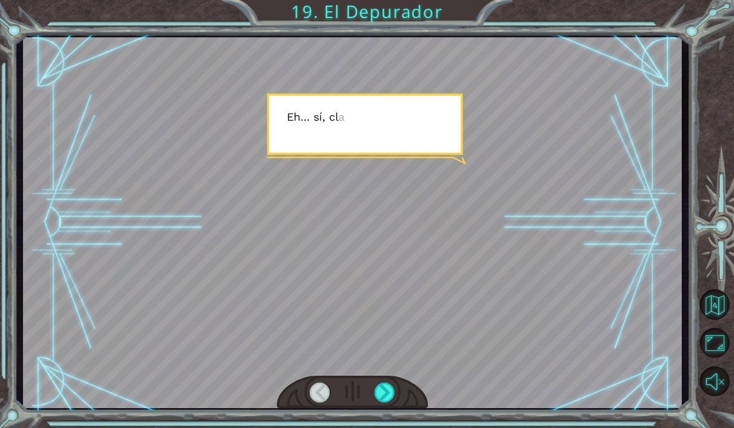
click at [394, 394] on div at bounding box center [384, 392] width 21 height 20
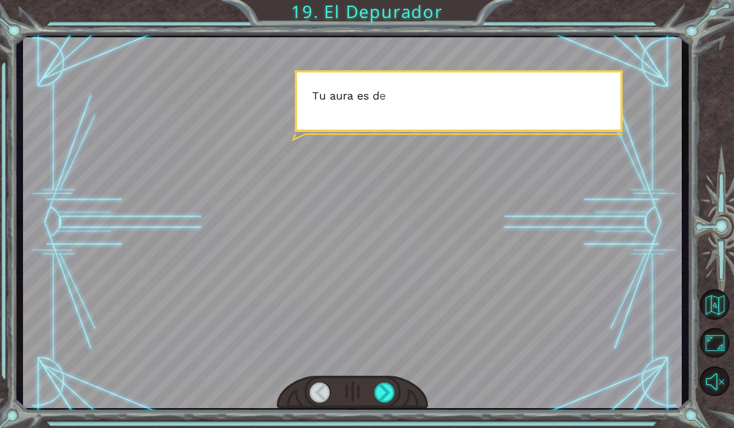
click at [394, 399] on div at bounding box center [384, 392] width 21 height 20
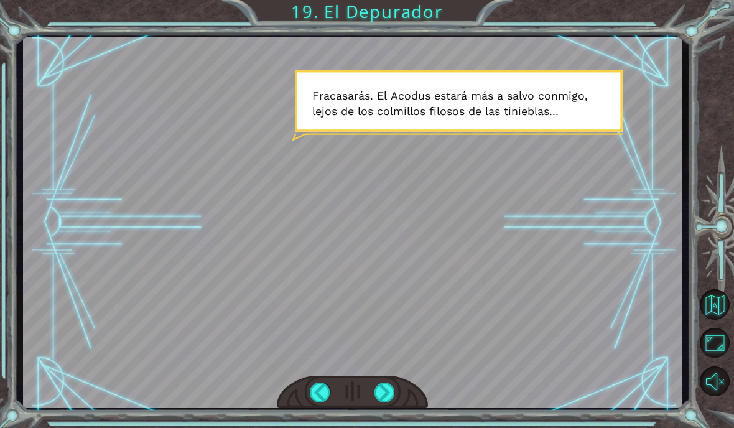
click at [382, 393] on div at bounding box center [384, 392] width 21 height 20
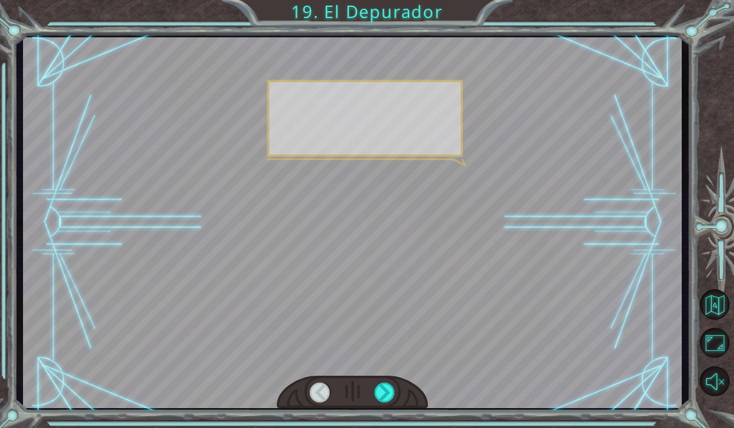
click at [384, 391] on div at bounding box center [384, 392] width 21 height 20
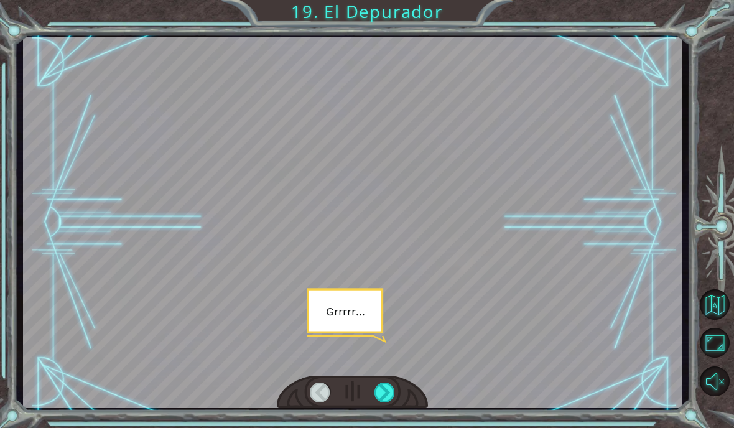
click at [381, 384] on div at bounding box center [384, 392] width 21 height 20
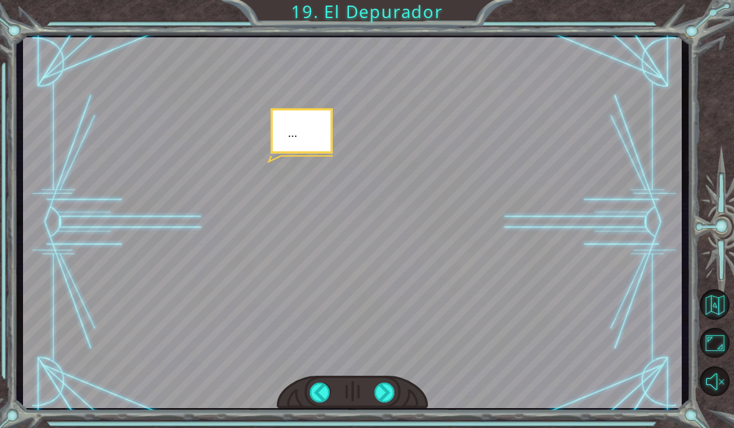
click at [385, 395] on div at bounding box center [384, 392] width 21 height 20
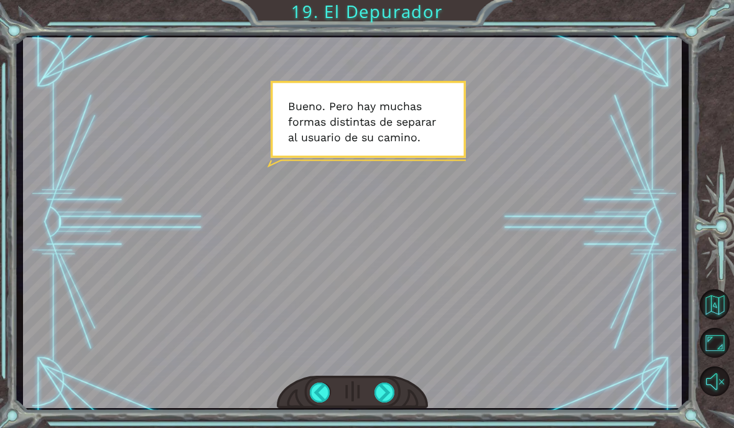
click at [385, 396] on div at bounding box center [384, 392] width 21 height 20
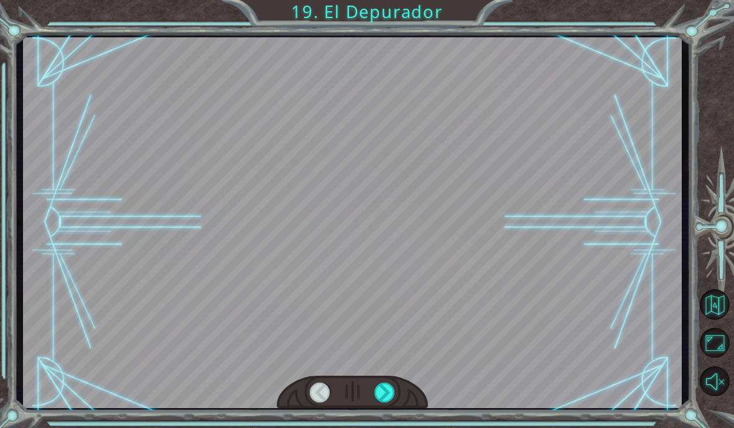
click at [381, 400] on div at bounding box center [384, 392] width 21 height 20
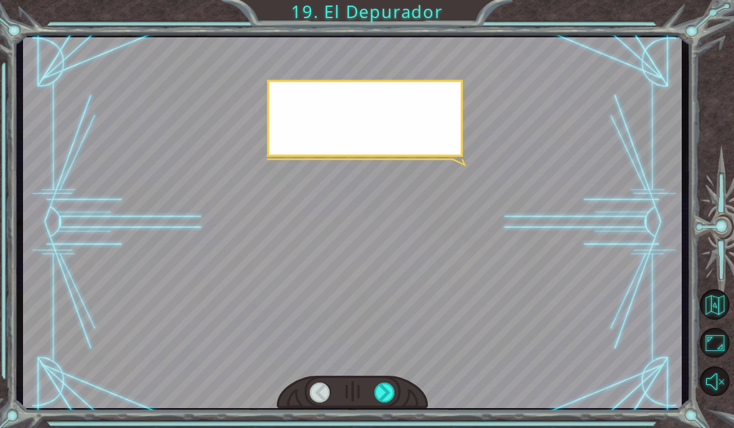
click at [383, 394] on div at bounding box center [384, 392] width 21 height 20
click at [382, 394] on div at bounding box center [384, 392] width 21 height 20
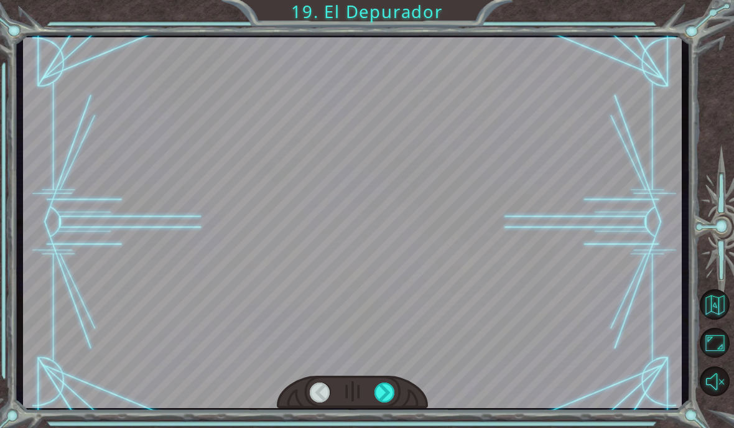
click at [385, 390] on div at bounding box center [384, 392] width 21 height 20
click at [385, 382] on div at bounding box center [384, 392] width 21 height 20
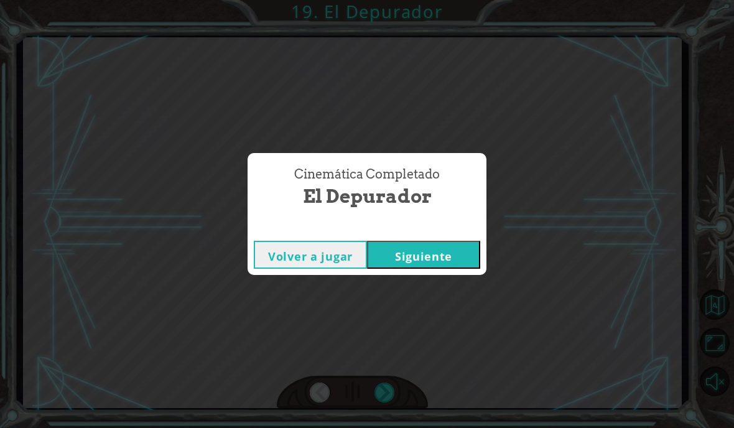
click at [393, 254] on button "Siguiente" at bounding box center [423, 255] width 113 height 28
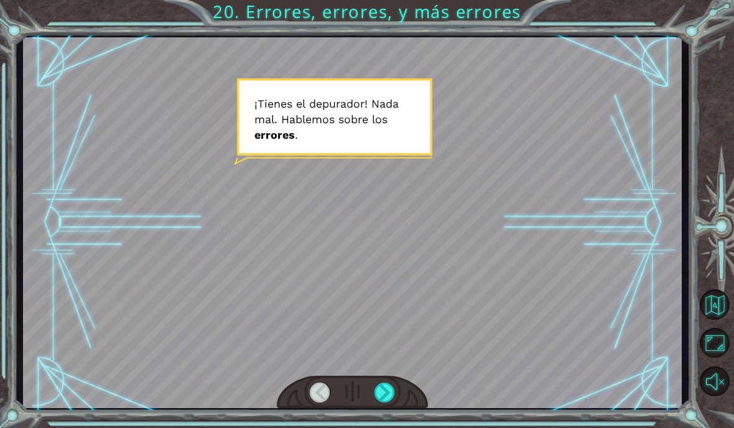
click at [387, 397] on div at bounding box center [384, 392] width 21 height 20
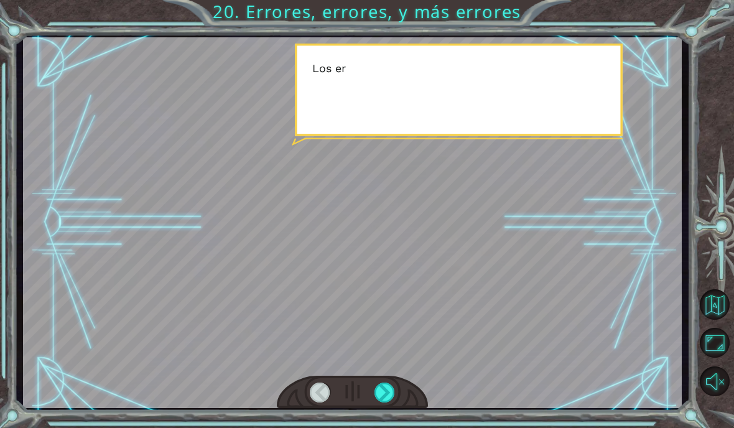
click at [386, 389] on div at bounding box center [384, 392] width 21 height 20
click at [389, 386] on div at bounding box center [384, 392] width 21 height 20
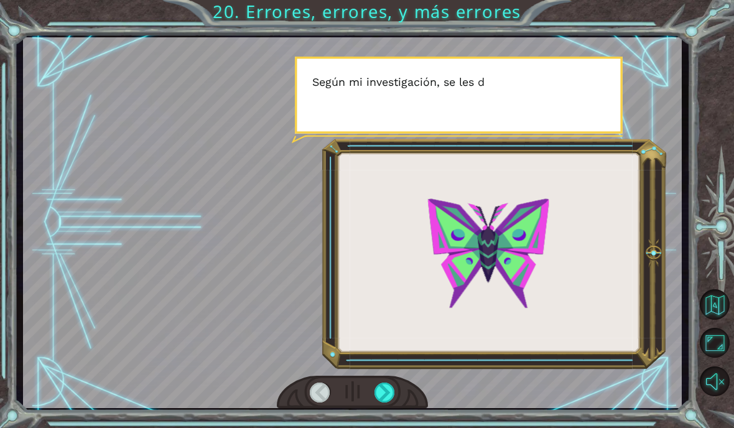
click at [384, 394] on div at bounding box center [384, 392] width 21 height 20
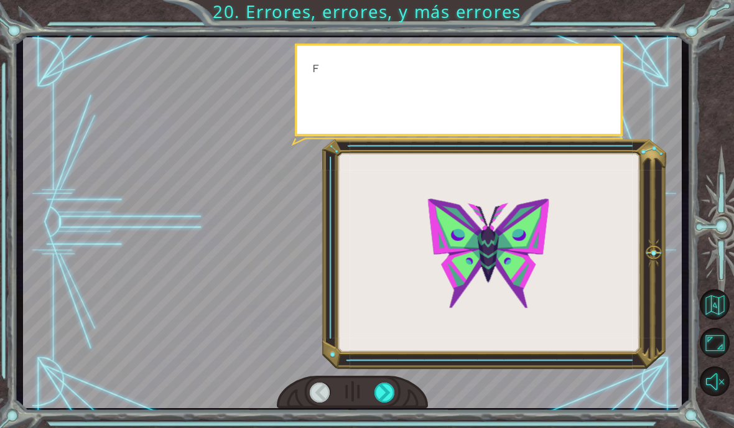
click at [381, 392] on div at bounding box center [384, 392] width 21 height 20
click at [392, 390] on div at bounding box center [384, 392] width 21 height 20
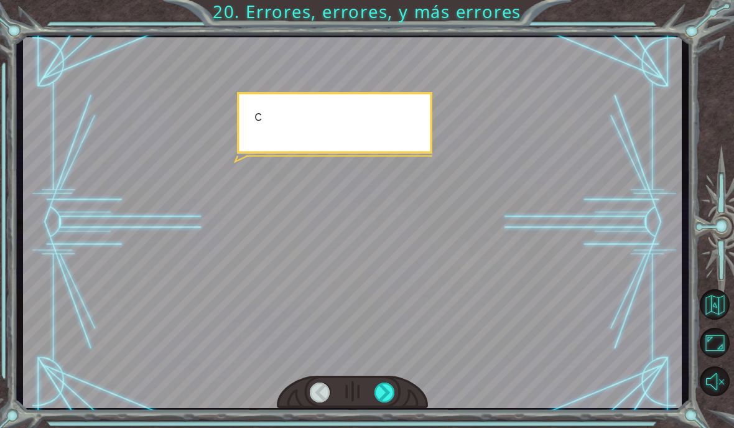
click at [390, 394] on div at bounding box center [384, 392] width 21 height 20
click at [382, 401] on div at bounding box center [384, 392] width 21 height 20
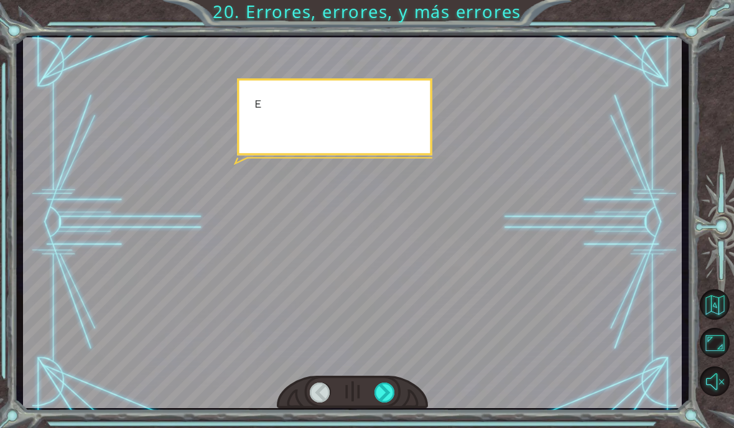
click at [389, 398] on div at bounding box center [384, 392] width 21 height 20
click at [384, 401] on div at bounding box center [384, 392] width 21 height 20
click at [389, 401] on div at bounding box center [384, 392] width 21 height 20
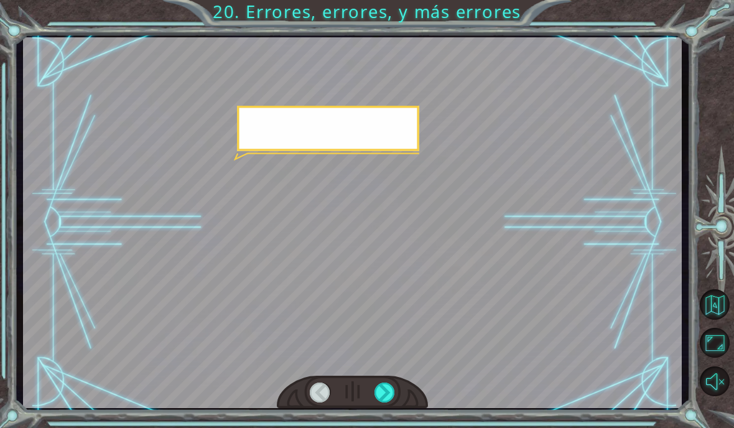
click at [387, 399] on div at bounding box center [384, 392] width 21 height 20
click at [380, 402] on div at bounding box center [384, 392] width 21 height 20
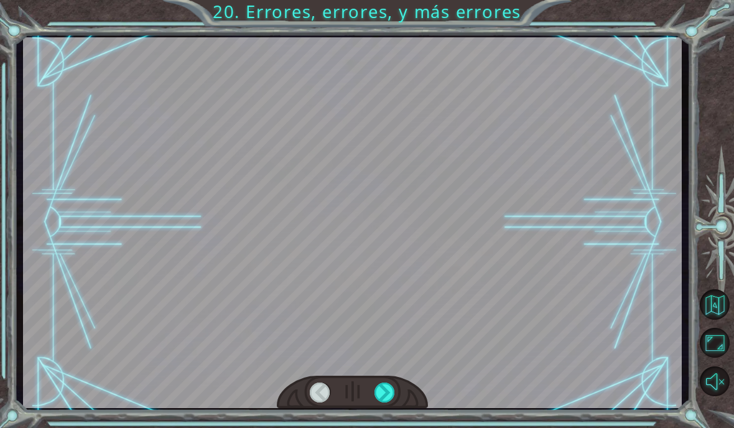
click at [377, 393] on div at bounding box center [384, 392] width 21 height 20
click at [387, 387] on div at bounding box center [384, 392] width 21 height 20
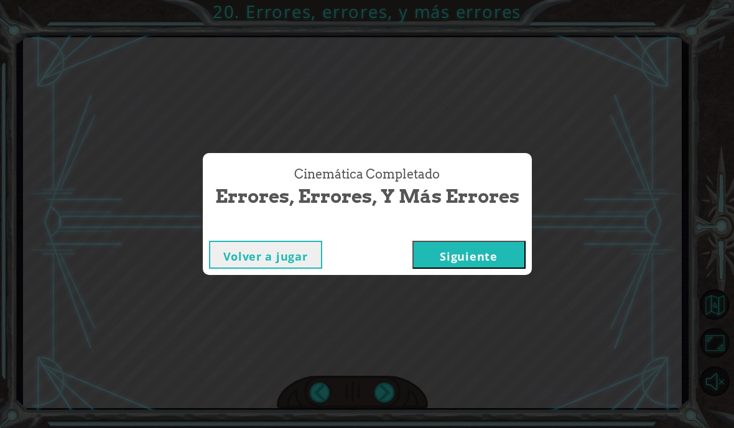
click at [382, 400] on div "Cinemática Completado Errores, errores, y más errores Volver a jugar [GEOGRAPHI…" at bounding box center [367, 214] width 734 height 428
click at [438, 264] on button "Siguiente" at bounding box center [468, 255] width 113 height 28
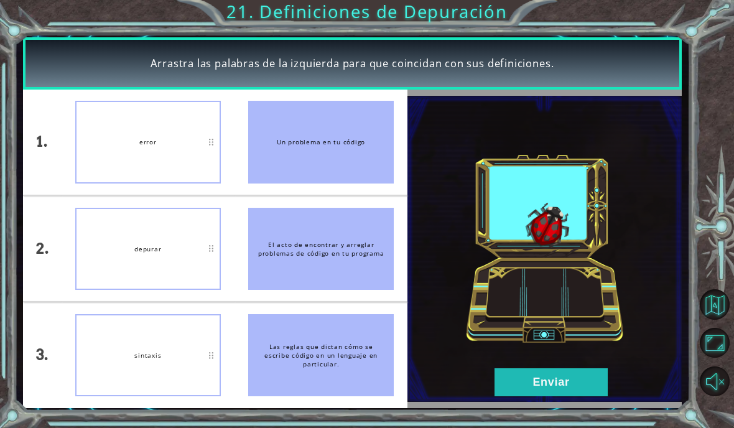
click at [531, 374] on button "Enviar" at bounding box center [550, 382] width 113 height 28
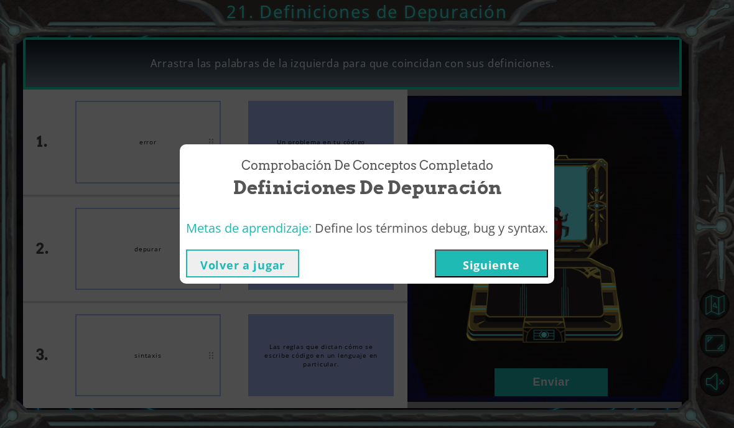
click at [463, 270] on button "Siguiente" at bounding box center [491, 263] width 113 height 28
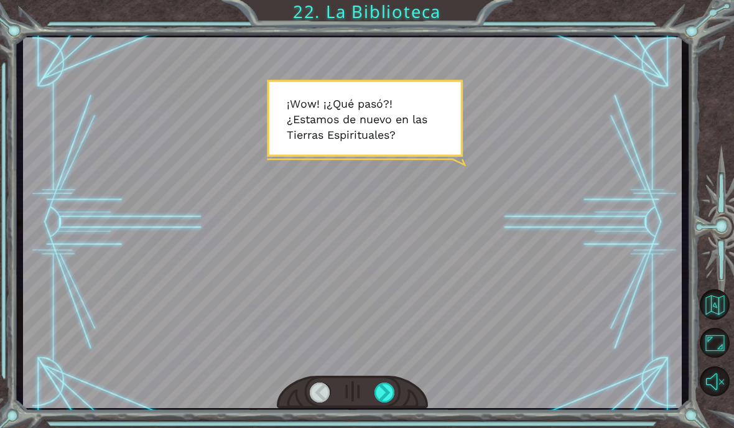
click at [377, 395] on div at bounding box center [384, 392] width 21 height 20
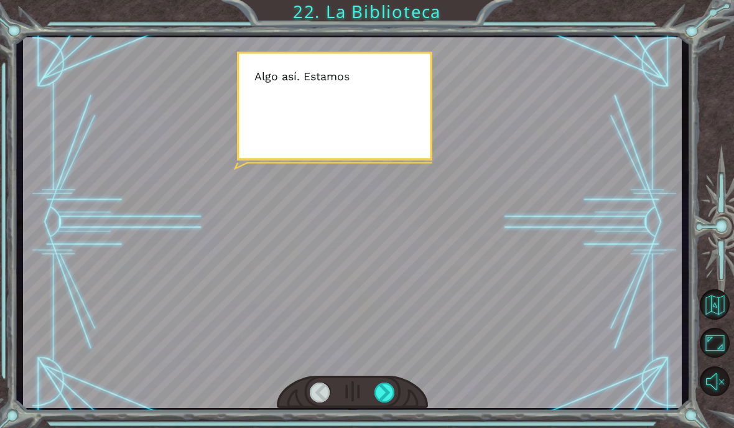
click at [389, 387] on div at bounding box center [384, 392] width 21 height 20
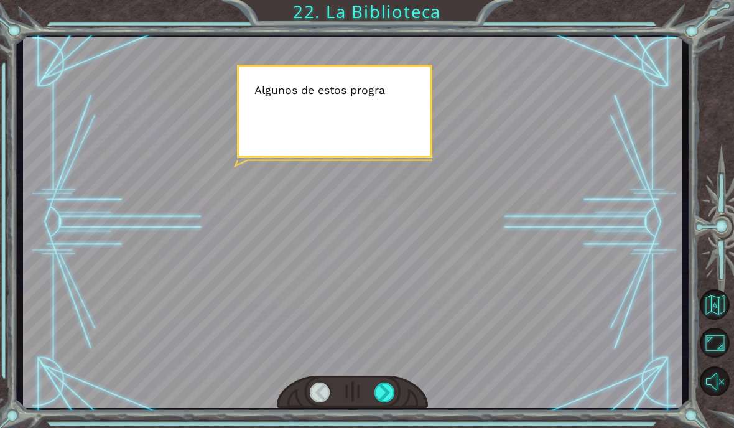
click at [392, 384] on div at bounding box center [384, 392] width 21 height 20
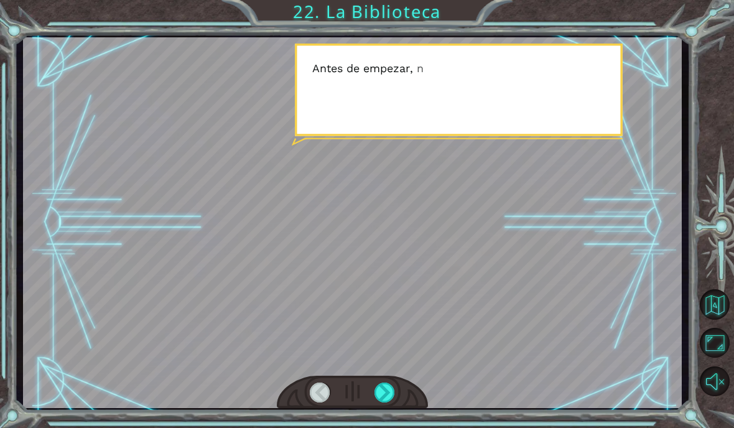
click at [390, 383] on div at bounding box center [384, 392] width 21 height 20
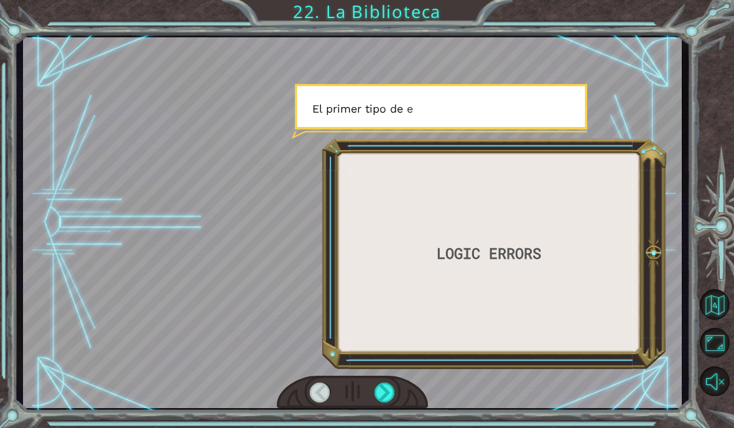
click at [387, 388] on div at bounding box center [384, 392] width 21 height 20
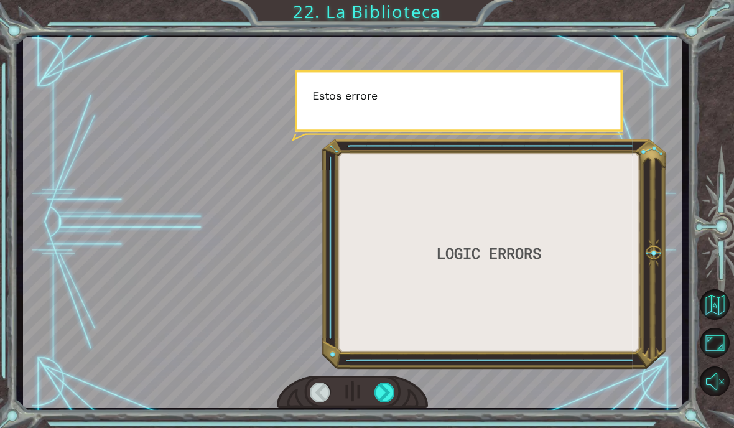
click at [384, 391] on div at bounding box center [384, 392] width 21 height 20
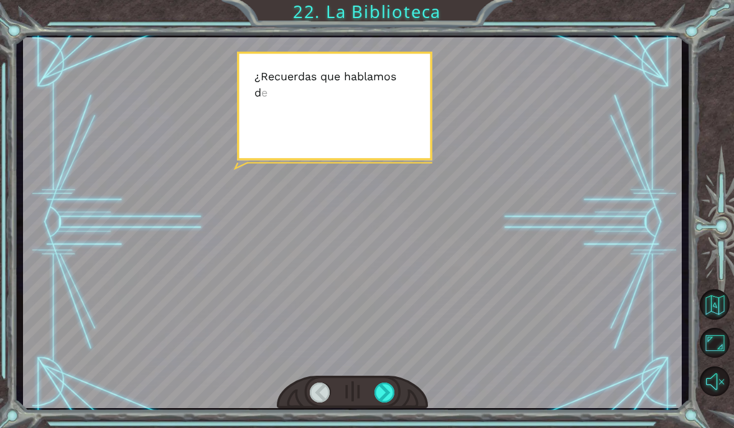
click at [388, 398] on div at bounding box center [384, 392] width 21 height 20
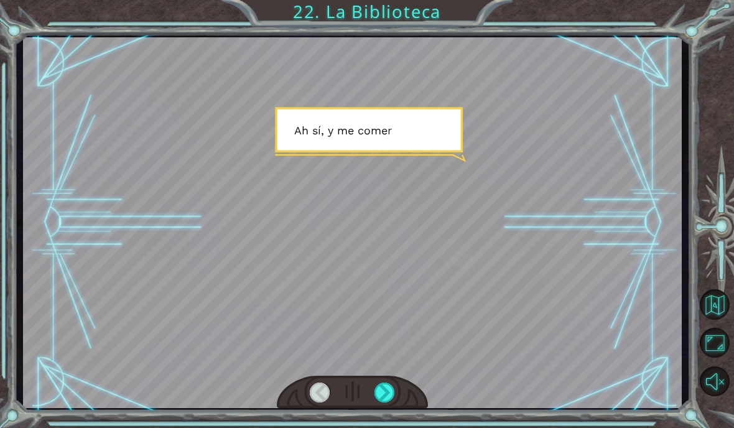
click at [388, 388] on div at bounding box center [384, 392] width 21 height 20
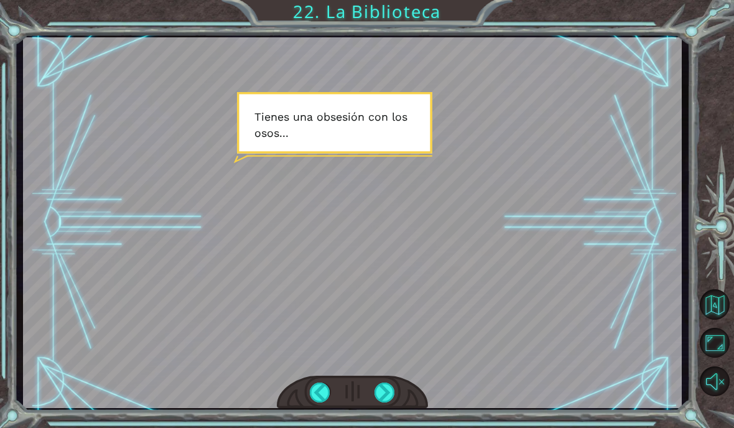
click at [386, 399] on div at bounding box center [384, 392] width 21 height 20
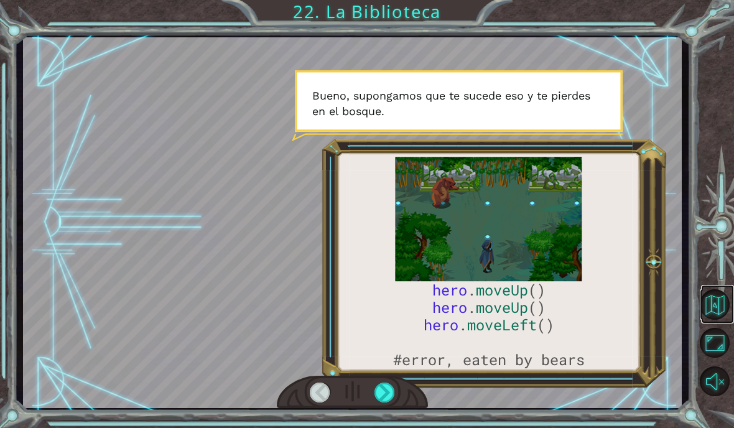
click at [704, 319] on button "Volver al mapa" at bounding box center [715, 304] width 30 height 30
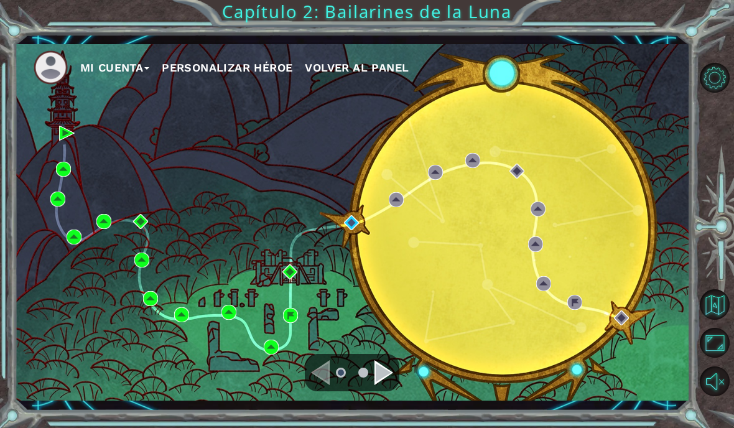
click at [105, 374] on div "Mi Cuenta Personalizar héroe Volver al panel" at bounding box center [352, 222] width 675 height 356
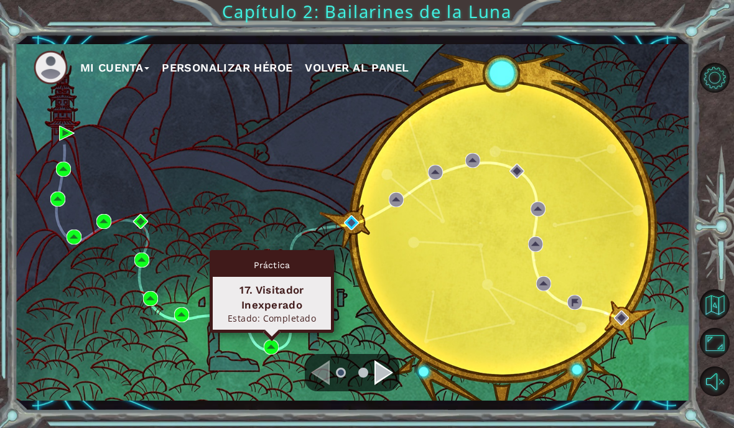
click at [213, 349] on div "Mi Cuenta Personalizar héroe Volver al panel" at bounding box center [352, 222] width 675 height 356
